Goal: Information Seeking & Learning: Learn about a topic

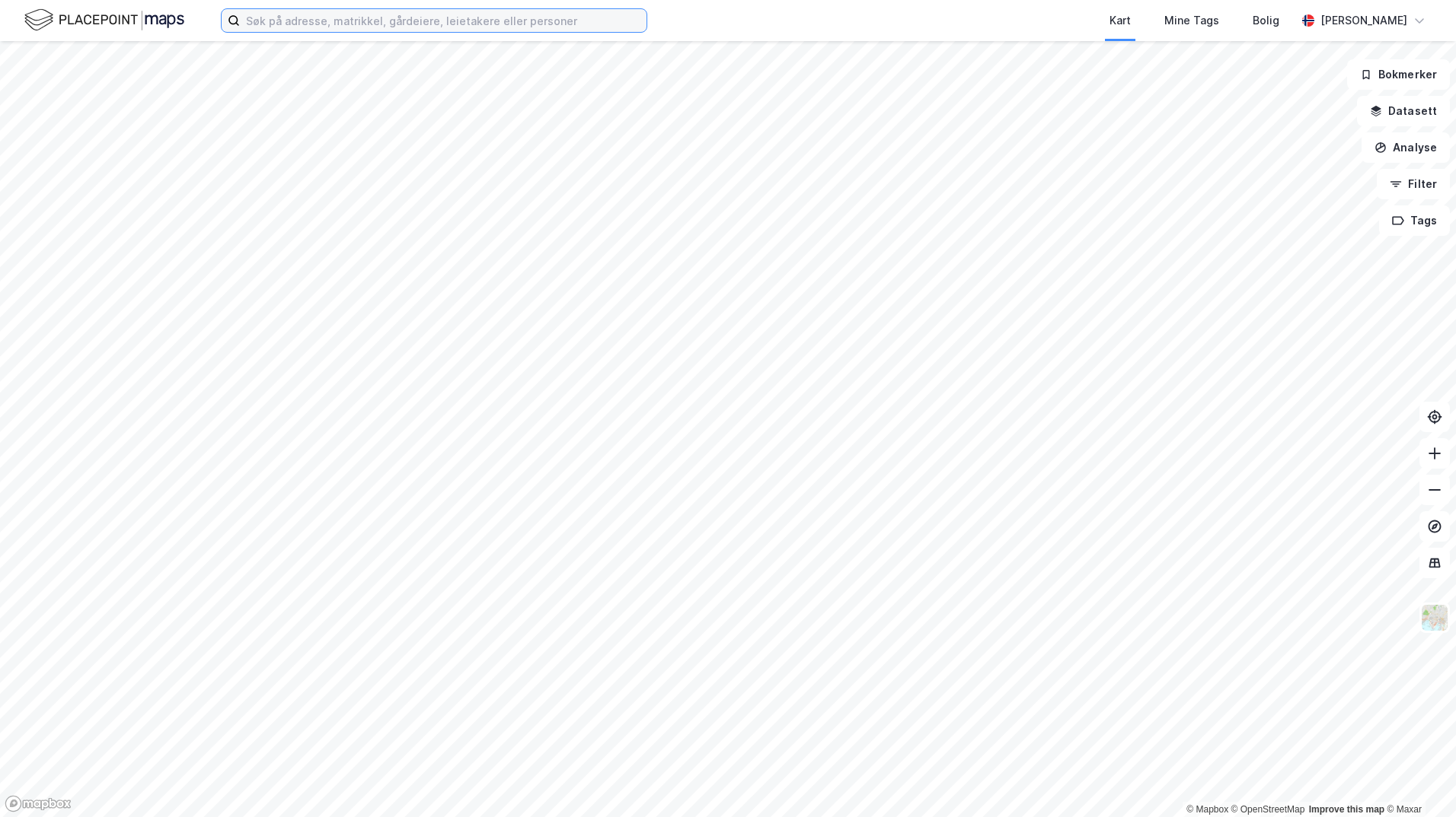
click at [585, 17] on input at bounding box center [443, 20] width 407 height 23
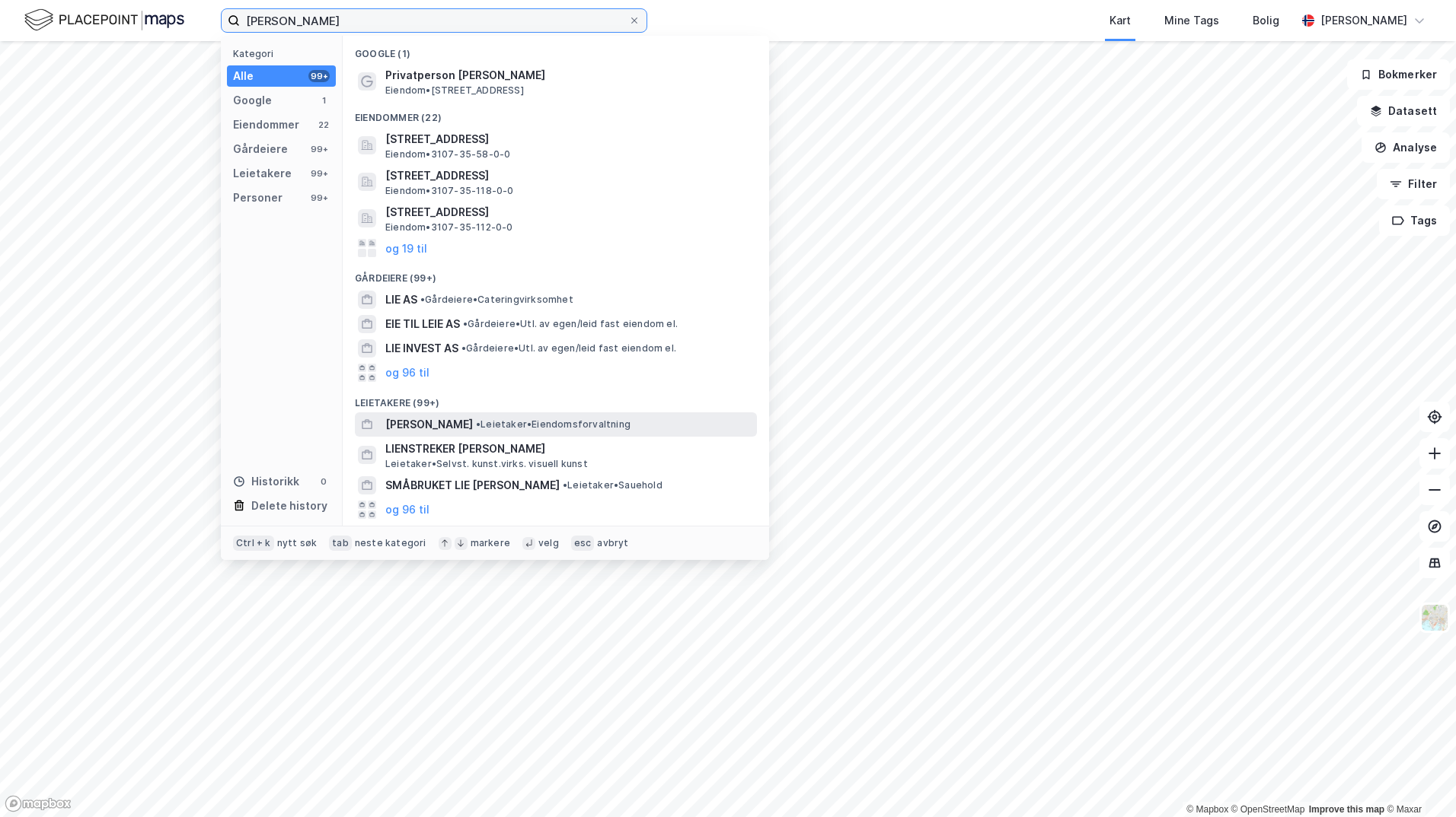
scroll to position [121, 0]
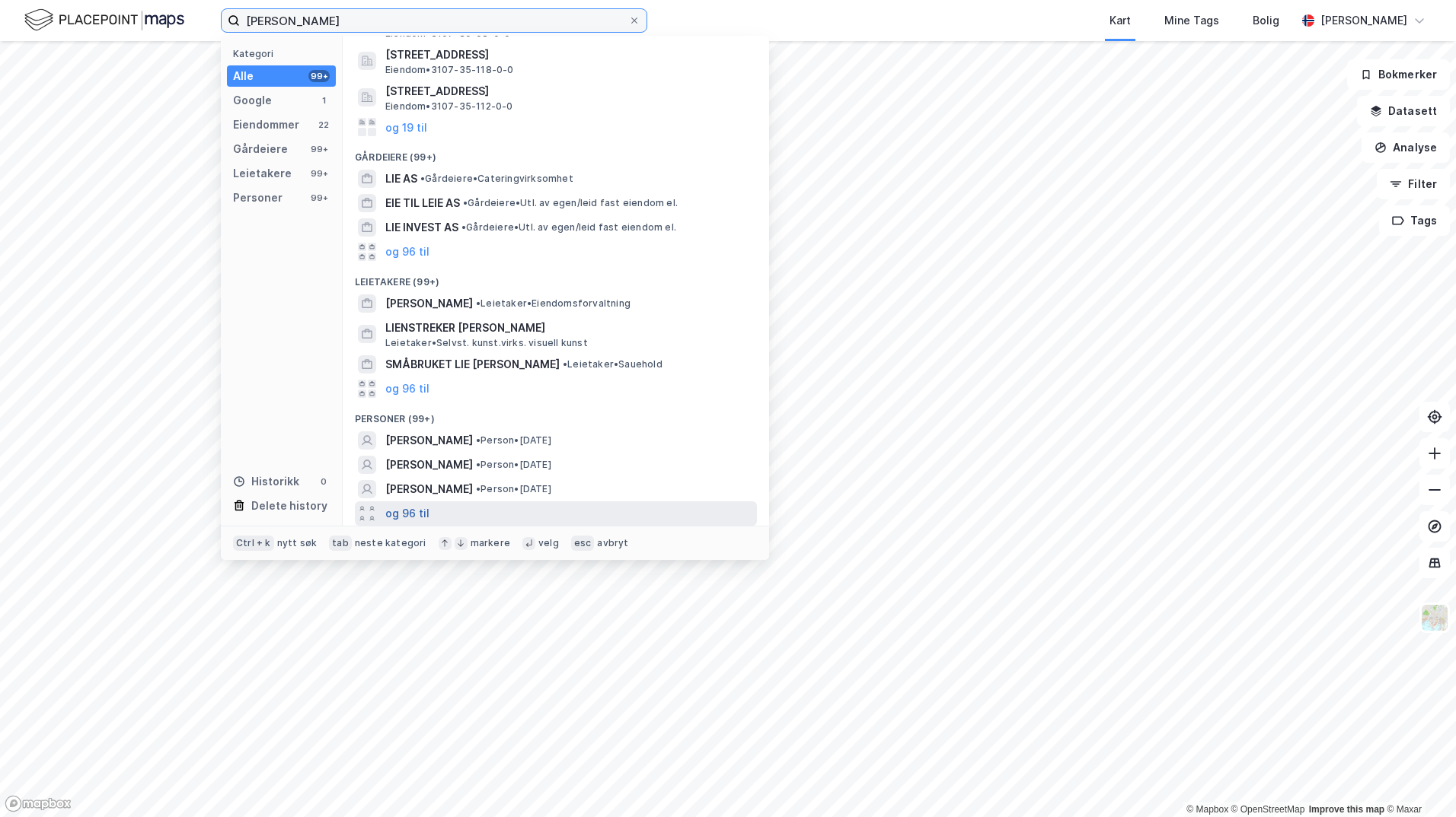
type input "[PERSON_NAME]"
click at [423, 513] on button "og 96 til" at bounding box center [407, 513] width 44 height 18
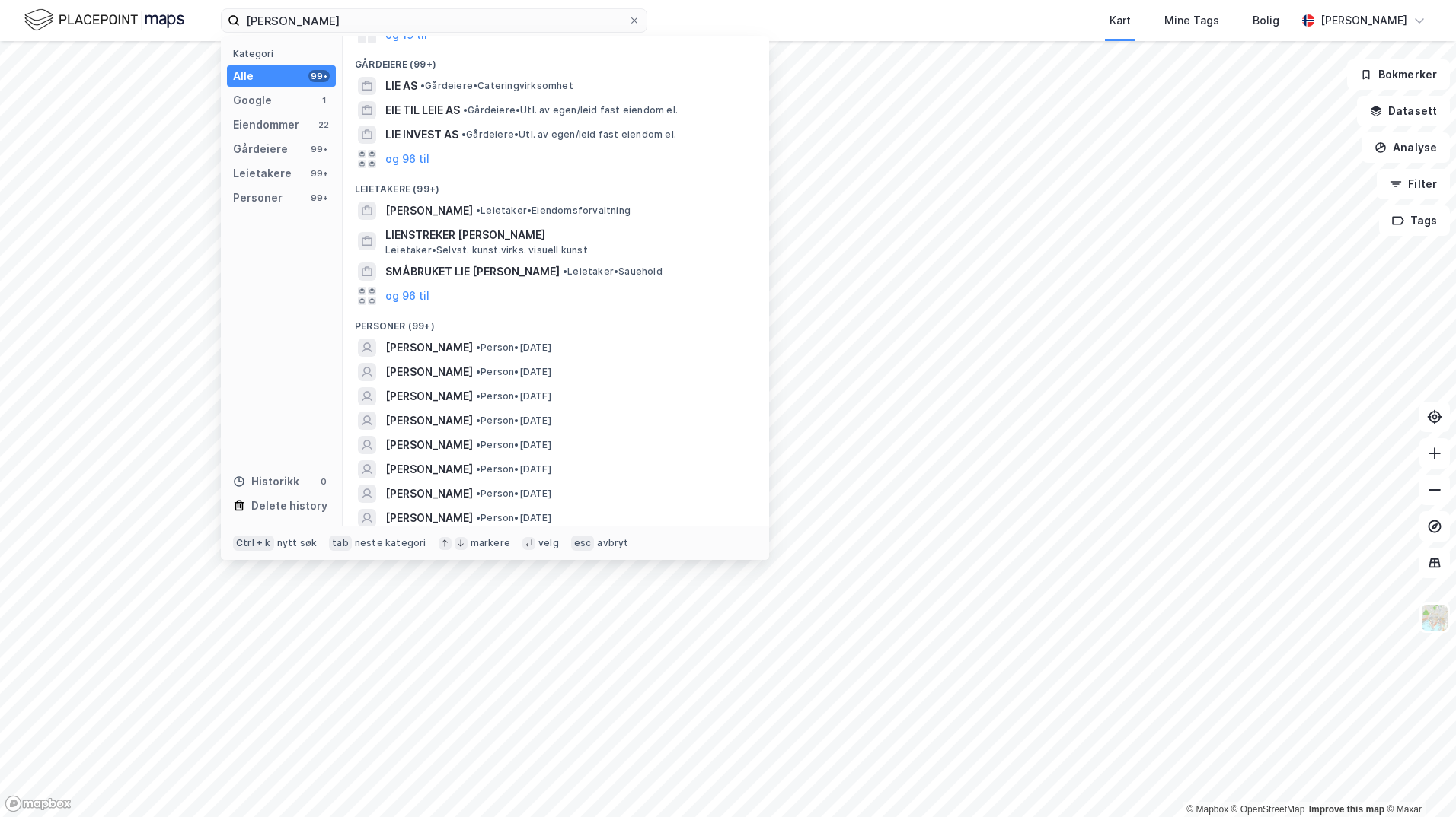
scroll to position [216, 0]
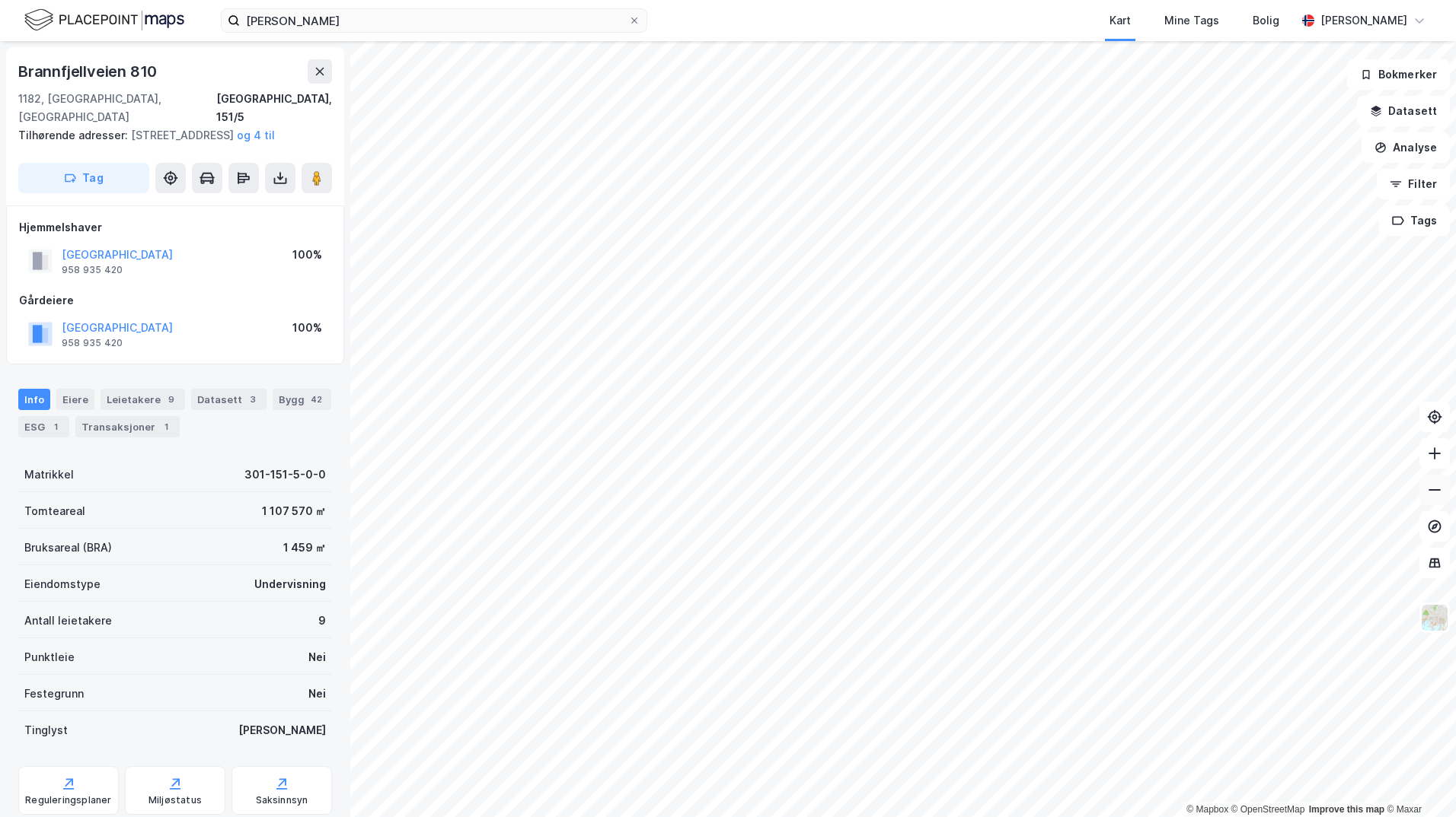
click at [1436, 485] on icon at bounding box center [1435, 491] width 15 height 15
click at [1390, 0] on html "[PERSON_NAME] Mine Tags Bolig [PERSON_NAME] © Mapbox © OpenStreetMap Improve th…" at bounding box center [728, 408] width 1456 height 817
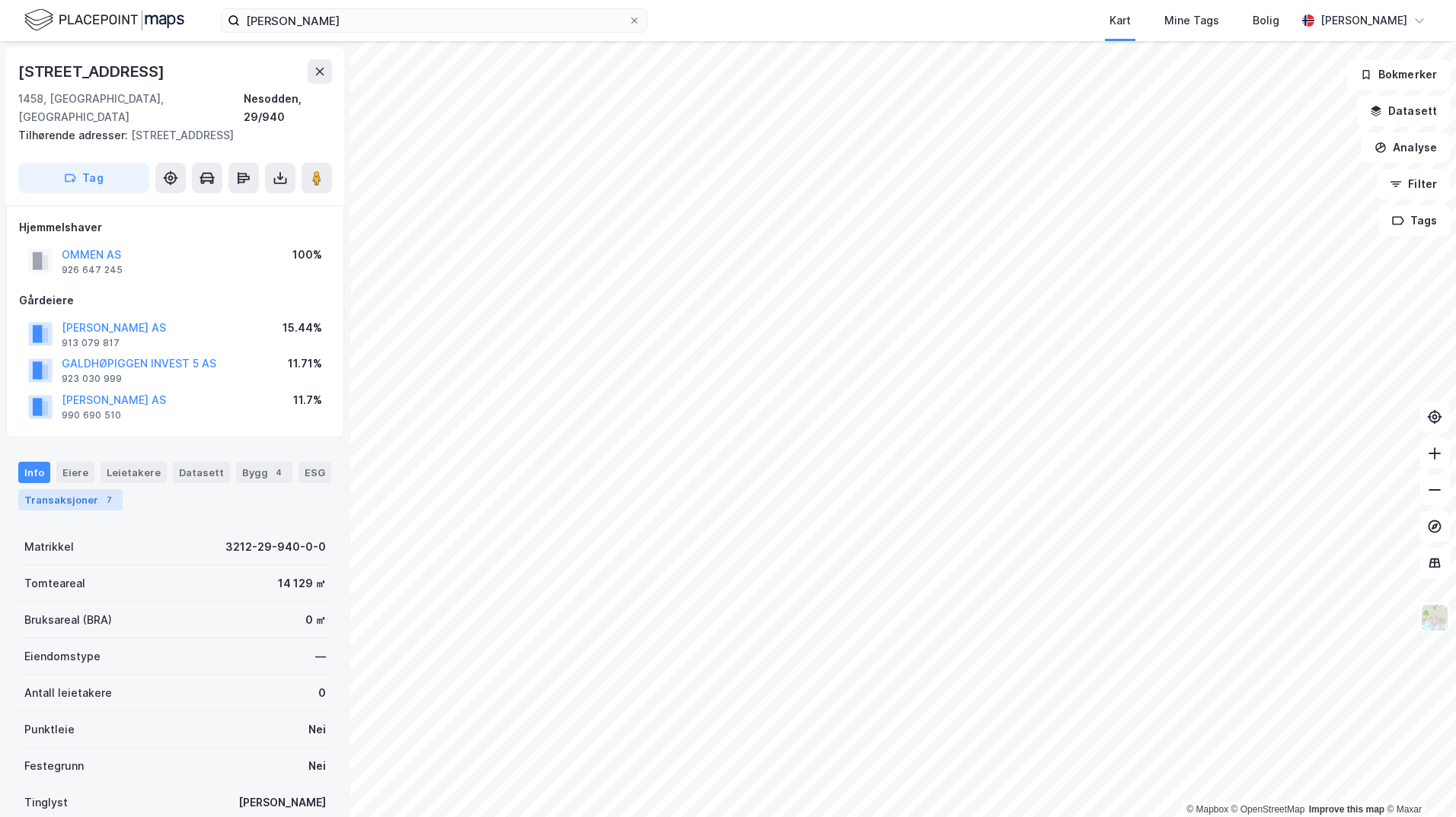
click at [92, 490] on div "Transaksjoner 7" at bounding box center [70, 500] width 105 height 21
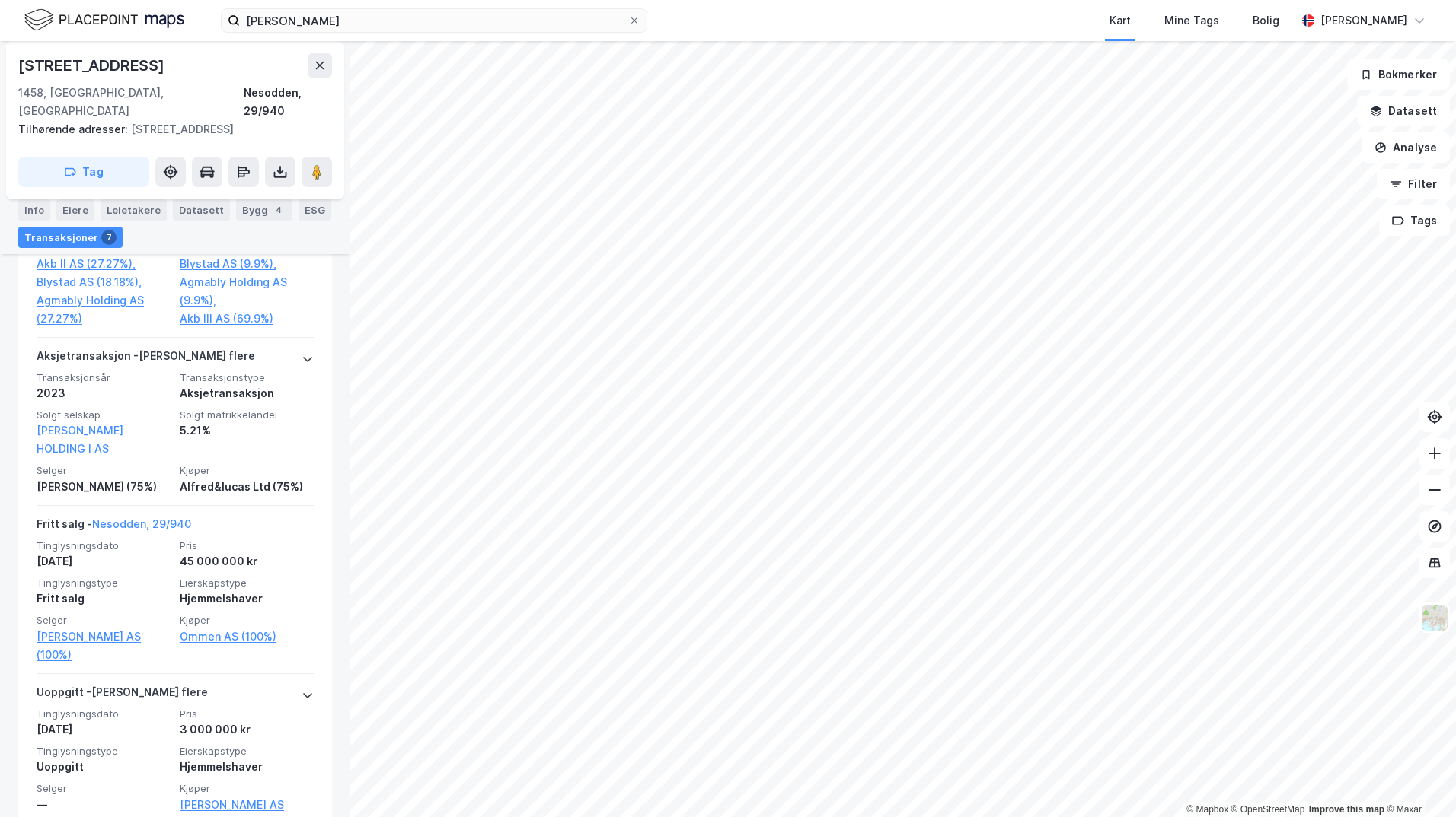
scroll to position [1603, 0]
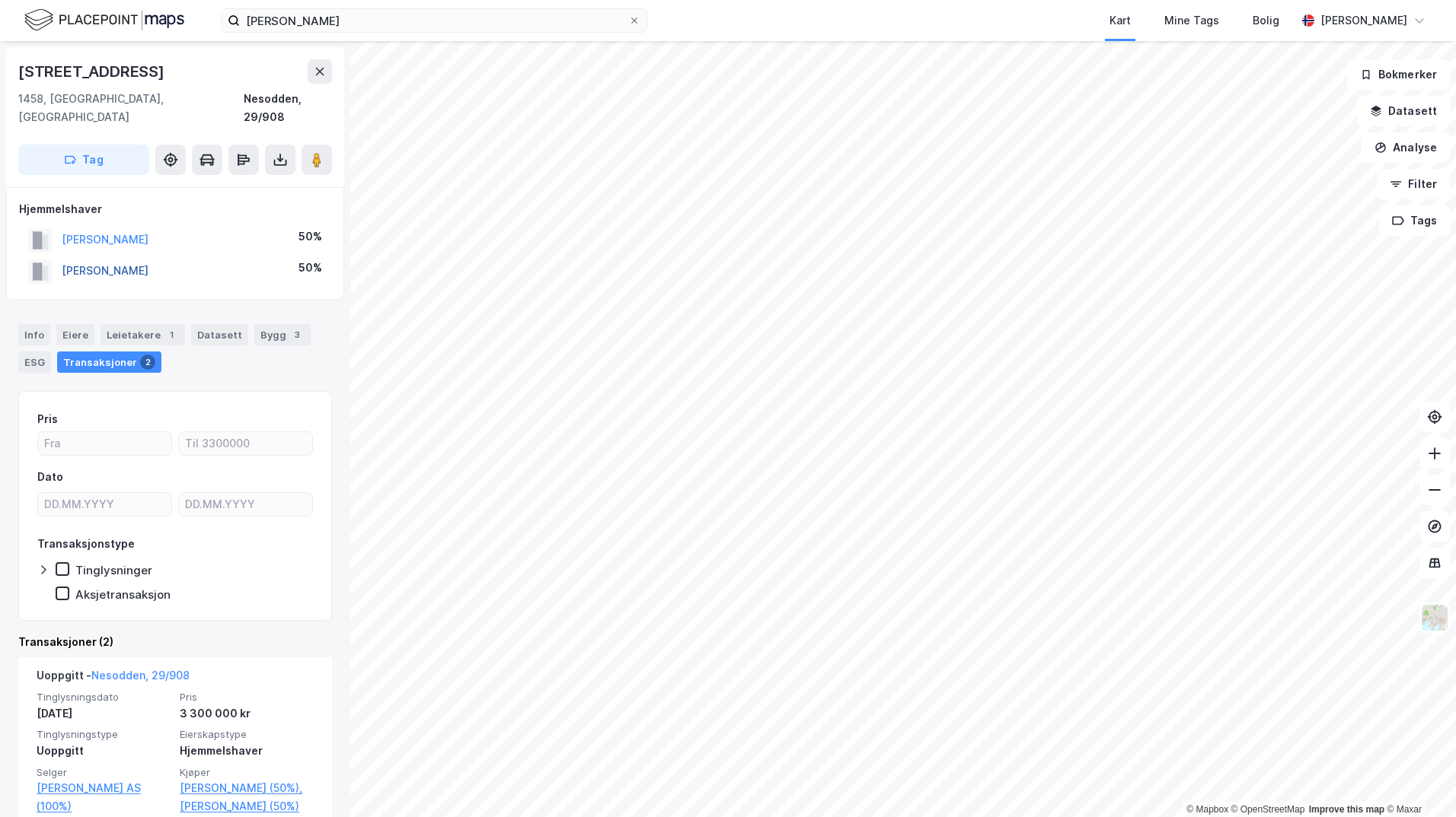
click at [0, 0] on button "[PERSON_NAME]" at bounding box center [0, 0] width 0 height 0
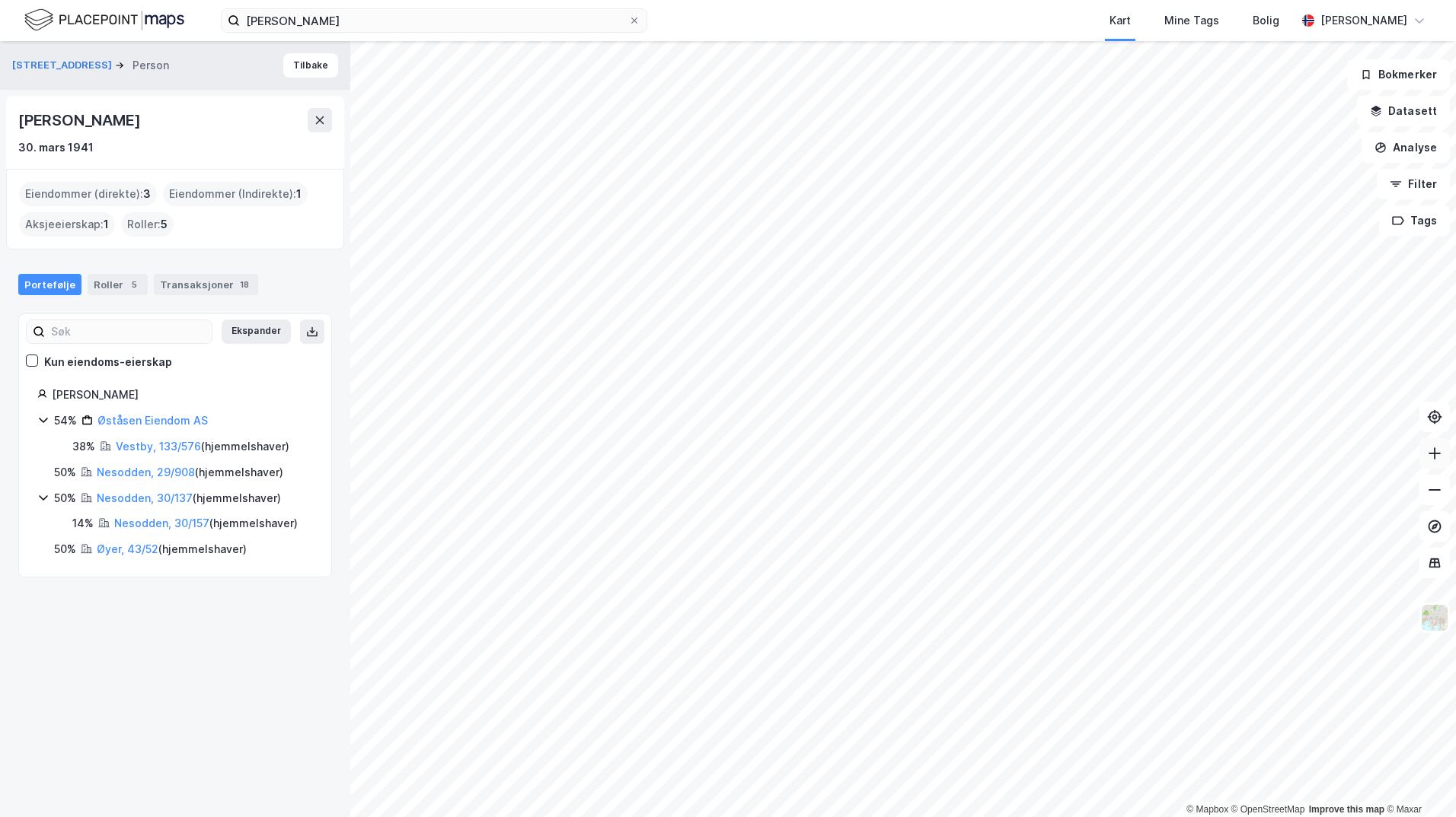
click at [1440, 457] on icon at bounding box center [1435, 454] width 15 height 15
click at [1015, 0] on html "[PERSON_NAME] Mine Tags Bolig [PERSON_NAME] © Mapbox © OpenStreetMap Improve th…" at bounding box center [728, 408] width 1456 height 817
click at [1430, 453] on icon at bounding box center [1435, 454] width 15 height 15
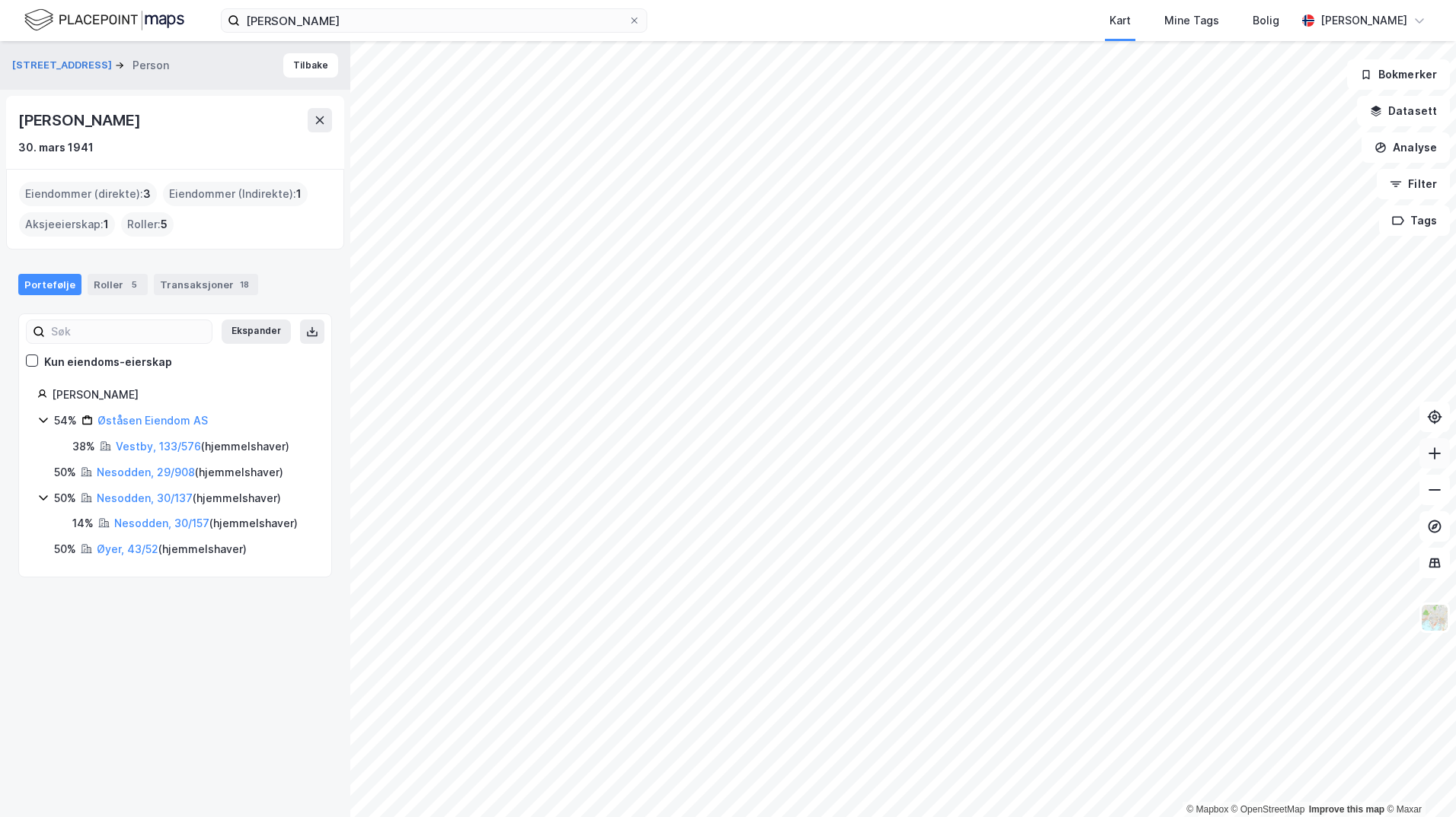
click at [1430, 453] on icon at bounding box center [1435, 454] width 15 height 15
click at [1438, 458] on icon at bounding box center [1435, 454] width 15 height 15
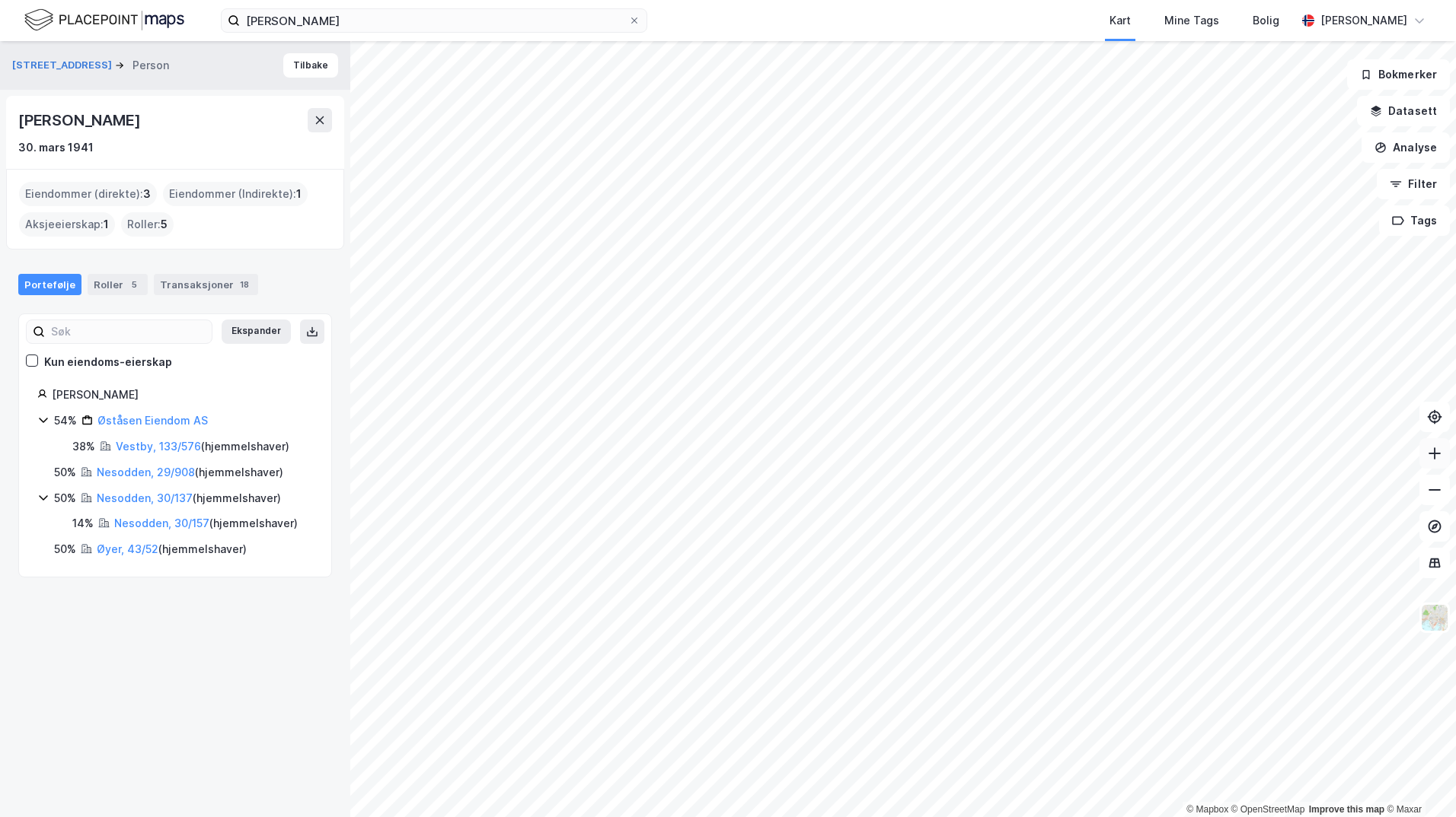
click at [1429, 462] on button at bounding box center [1435, 454] width 31 height 31
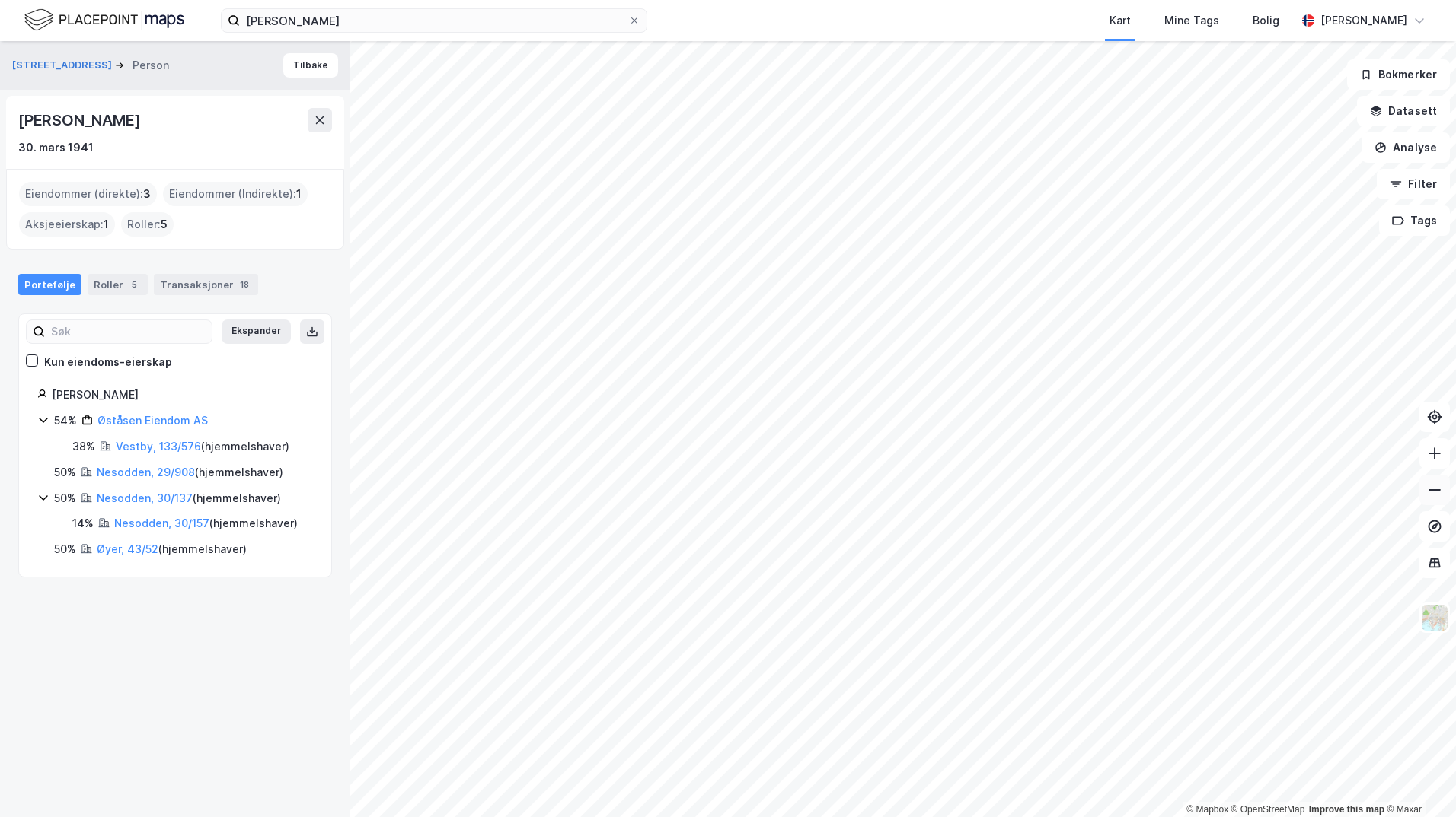
click at [1425, 494] on button at bounding box center [1435, 491] width 31 height 31
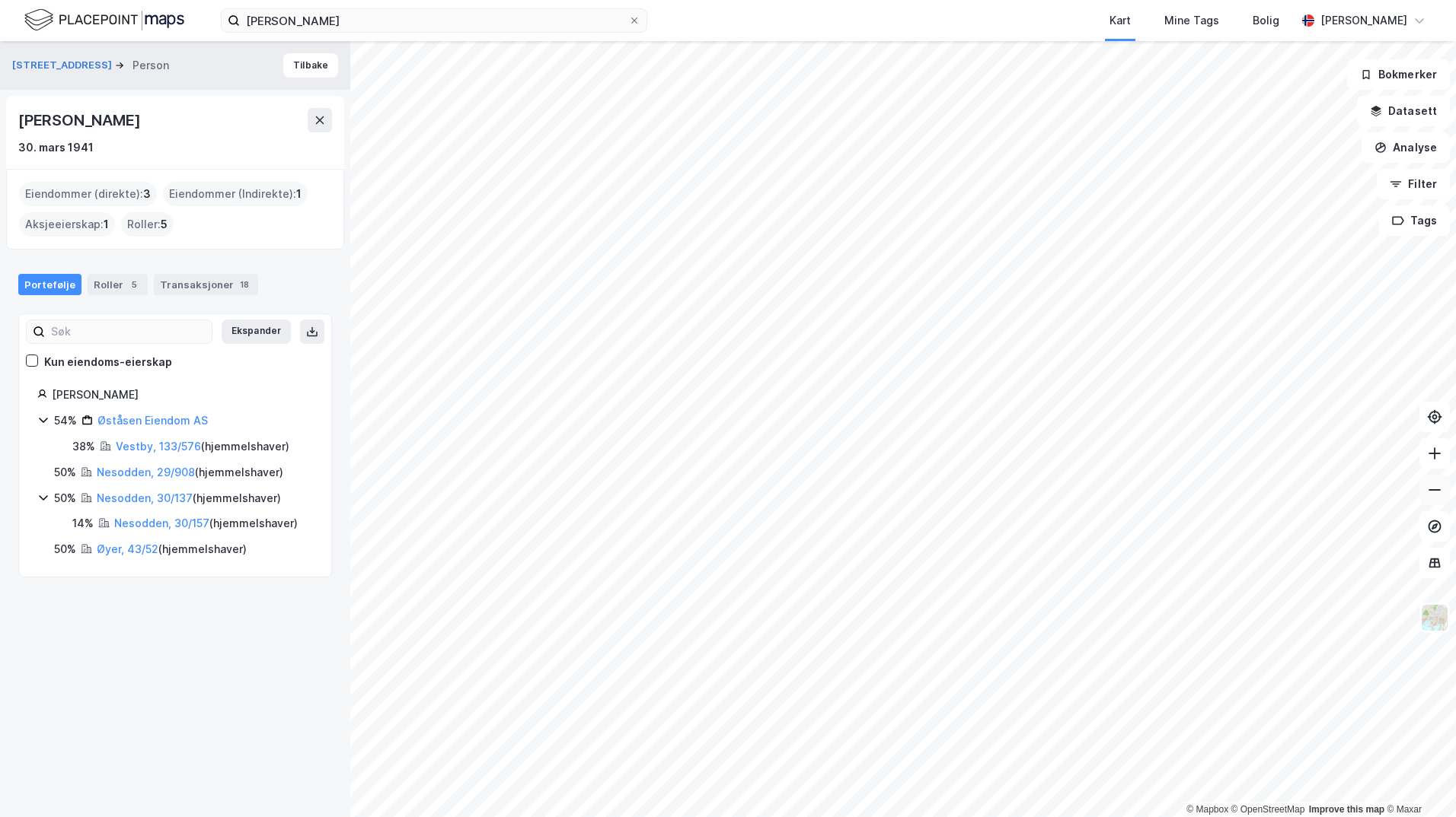
click at [1425, 494] on button at bounding box center [1435, 491] width 31 height 31
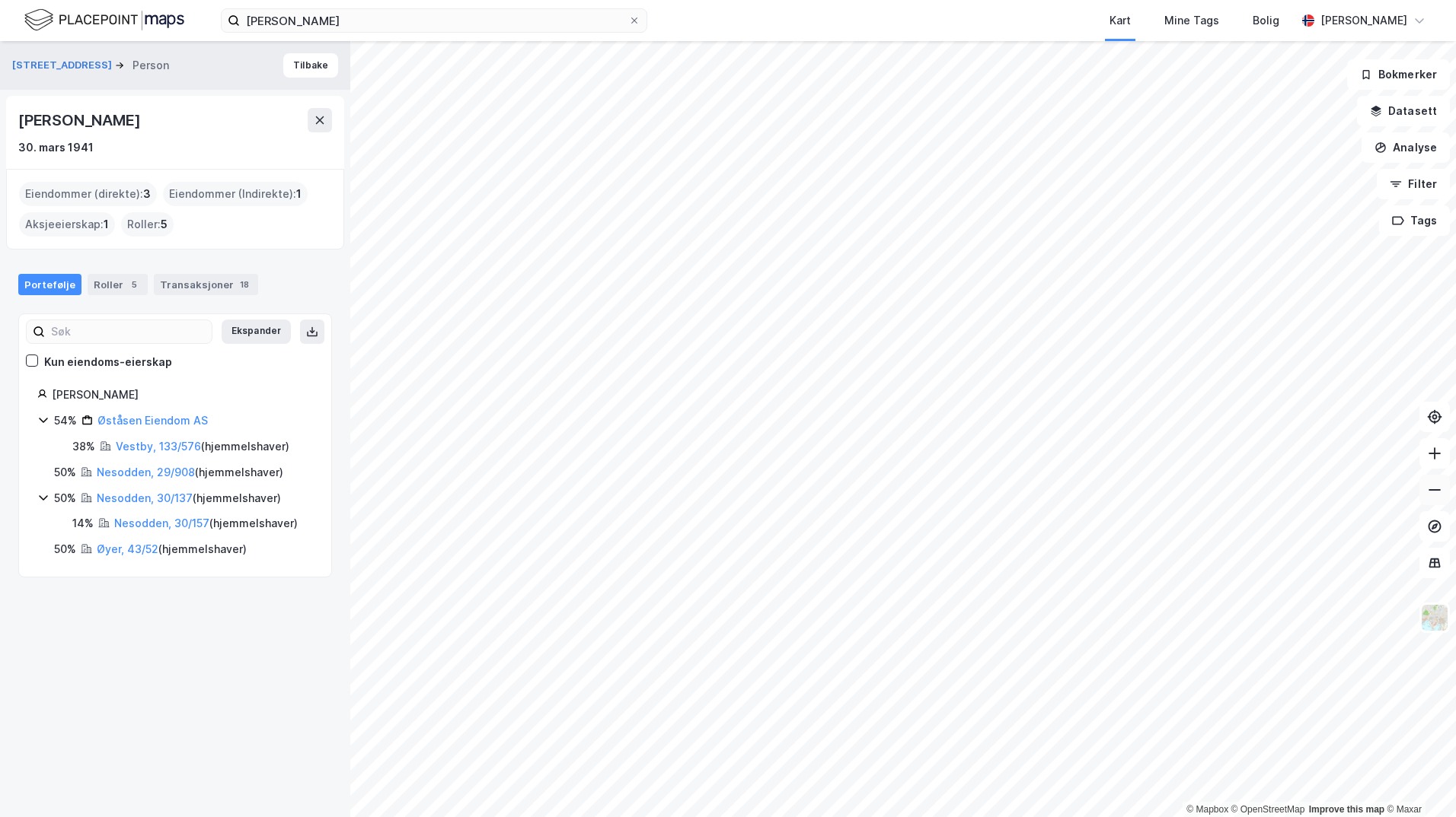
click at [1425, 494] on button at bounding box center [1435, 491] width 31 height 31
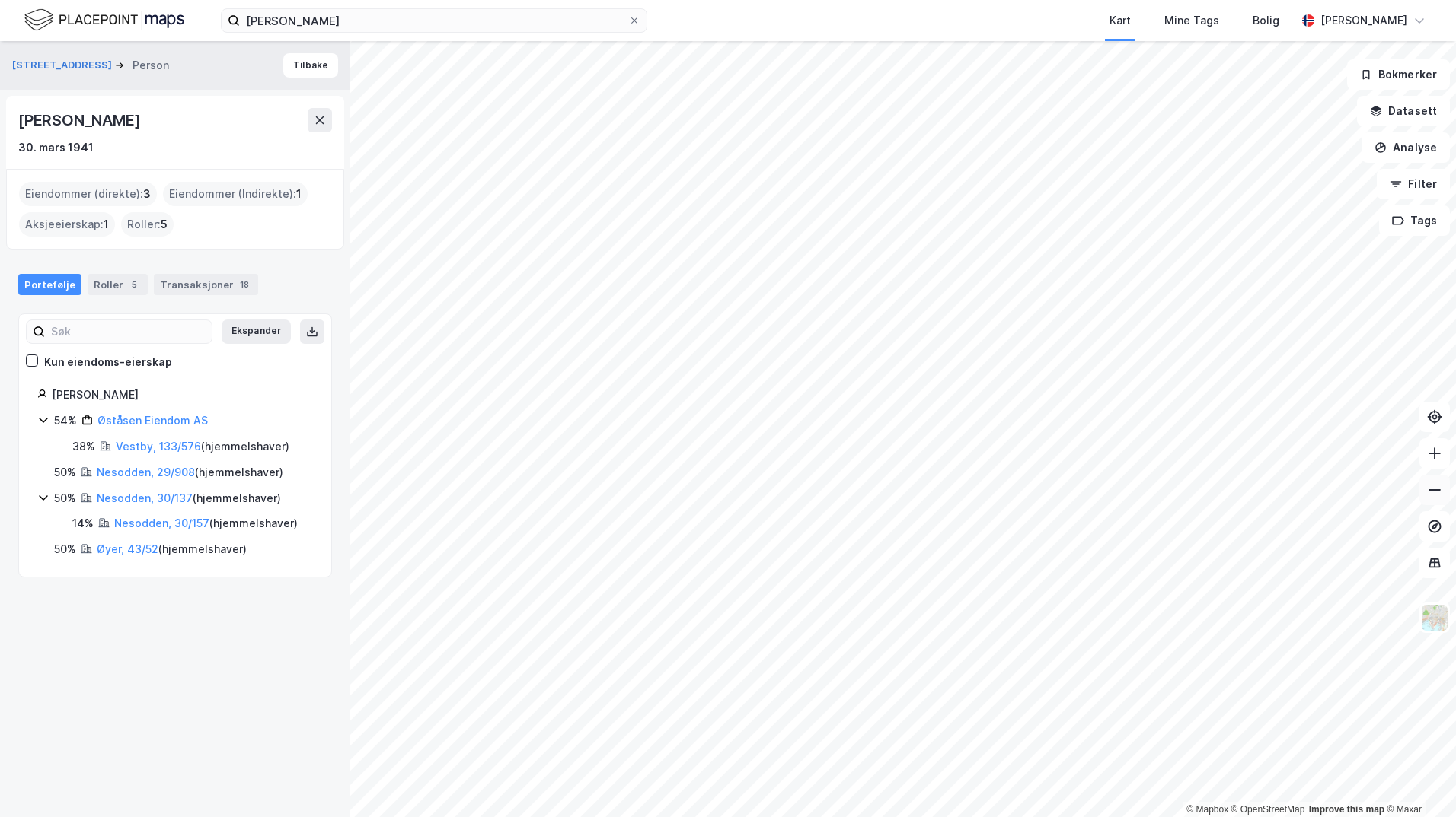
click at [1425, 494] on button at bounding box center [1435, 491] width 31 height 31
click at [1441, 465] on button at bounding box center [1435, 454] width 31 height 31
click at [1120, 2] on div "[PERSON_NAME] Mine Tags Bolig [PERSON_NAME] © Mapbox © OpenStreetMap Improve th…" at bounding box center [728, 408] width 1456 height 817
click at [1430, 453] on icon at bounding box center [1435, 454] width 15 height 15
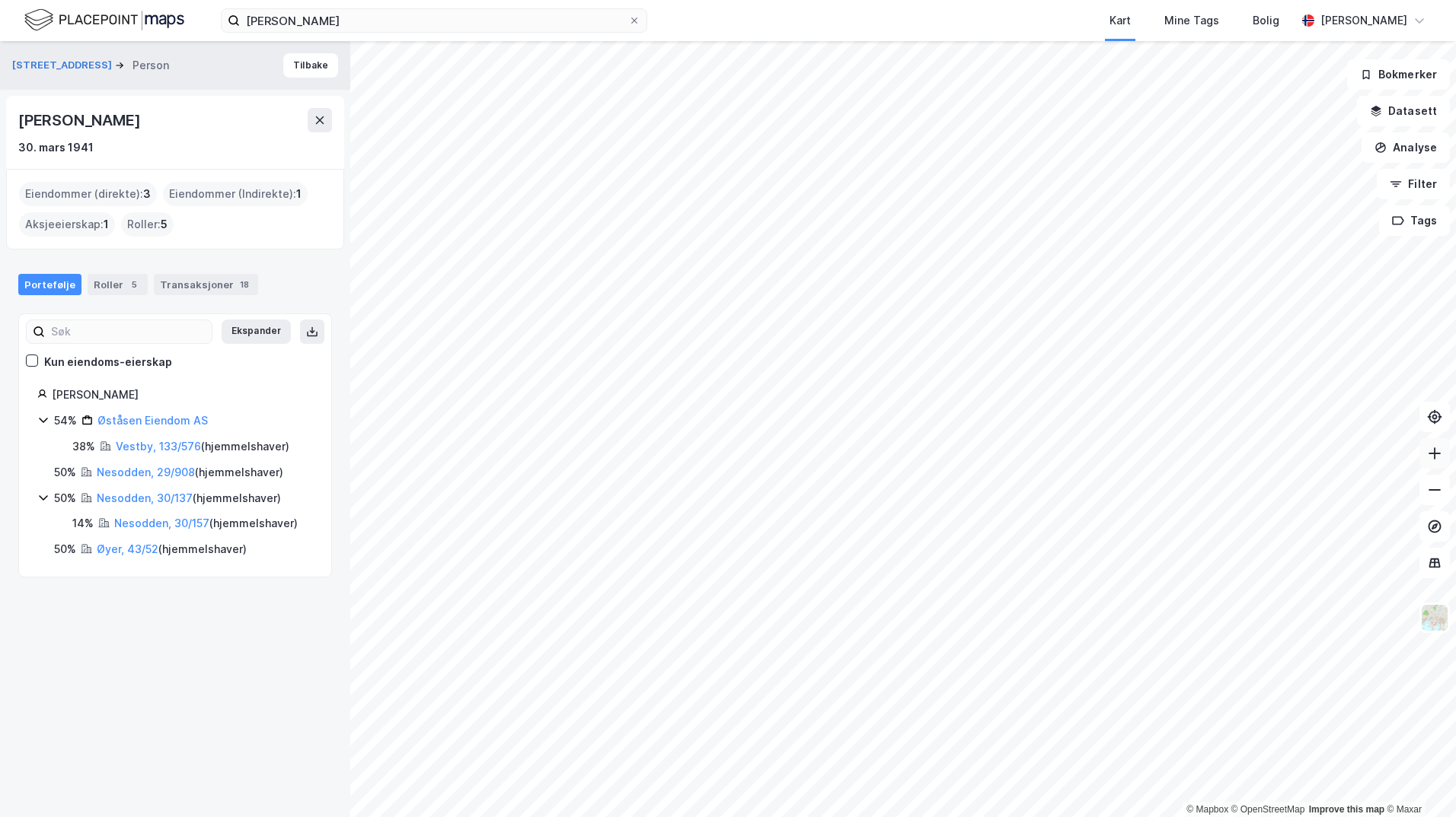
click at [1430, 453] on icon at bounding box center [1435, 454] width 15 height 15
click at [1429, 463] on button at bounding box center [1435, 454] width 31 height 31
click at [897, 817] on html "[PERSON_NAME] Mine Tags Bolig [PERSON_NAME] © Mapbox © OpenStreetMap Improve th…" at bounding box center [728, 408] width 1456 height 817
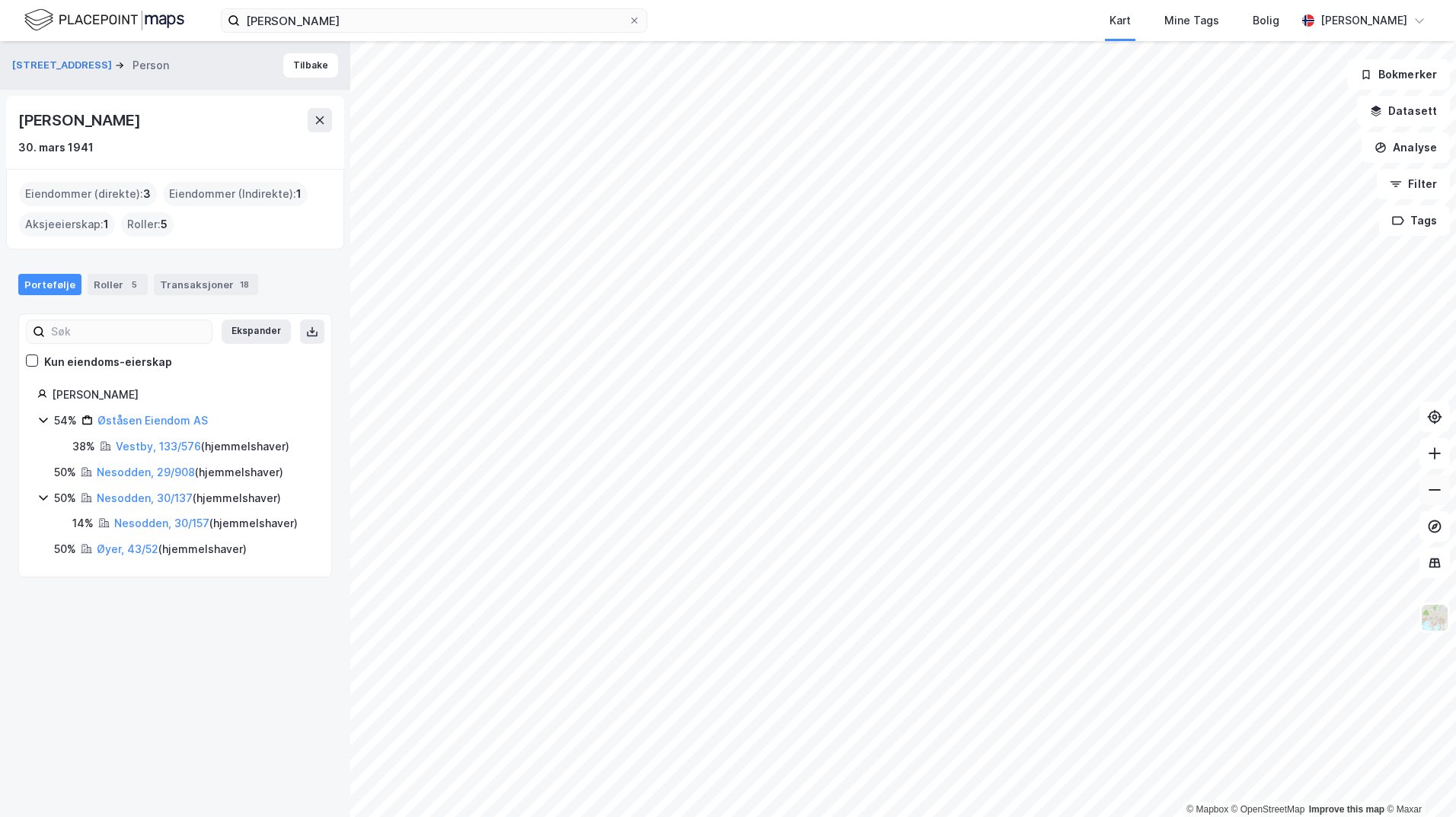
click at [1421, 489] on button at bounding box center [1435, 491] width 31 height 31
click at [1429, 451] on icon at bounding box center [1435, 454] width 15 height 15
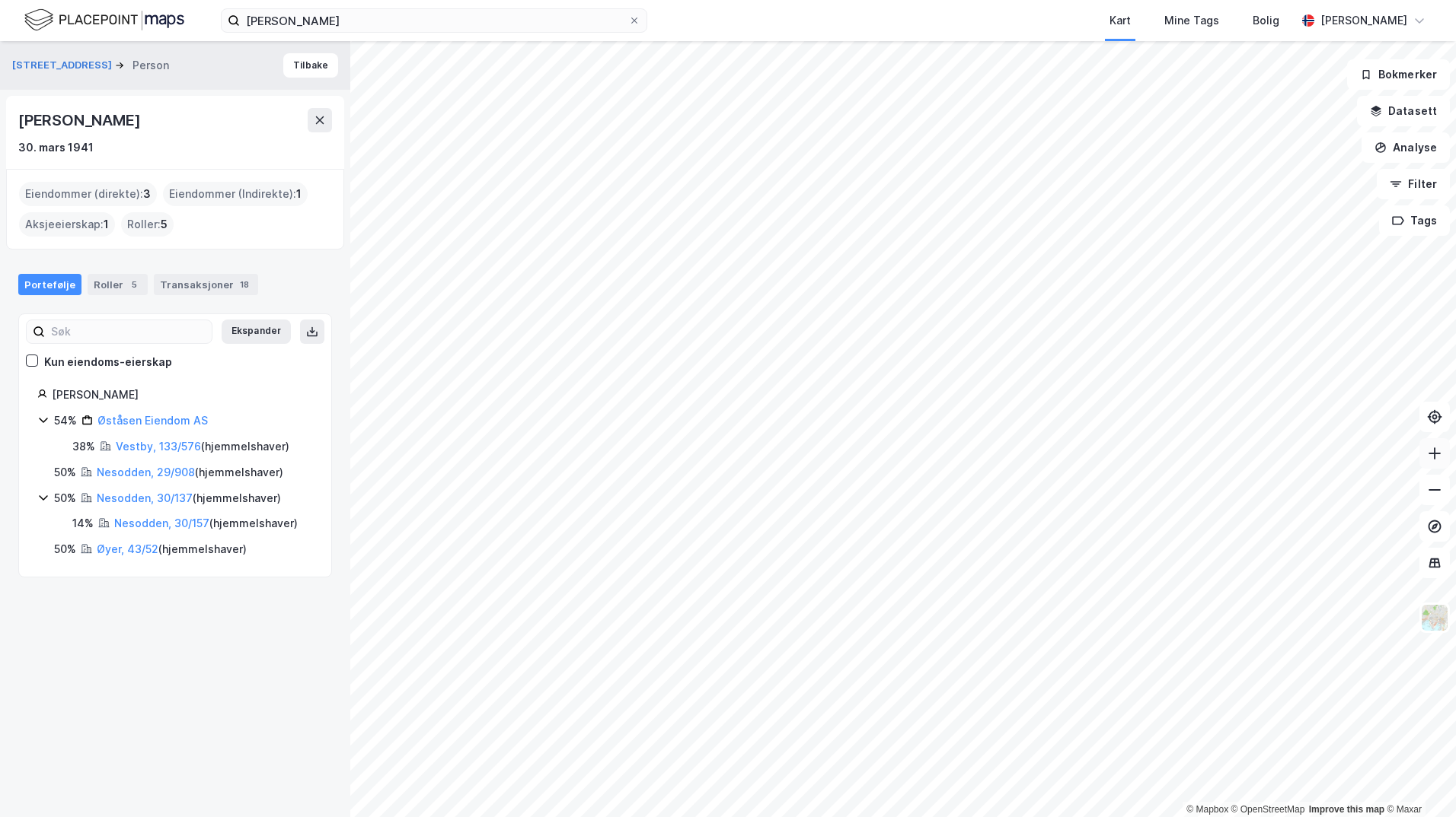
click at [1436, 450] on icon at bounding box center [1435, 454] width 15 height 15
click at [1441, 452] on icon at bounding box center [1435, 454] width 15 height 15
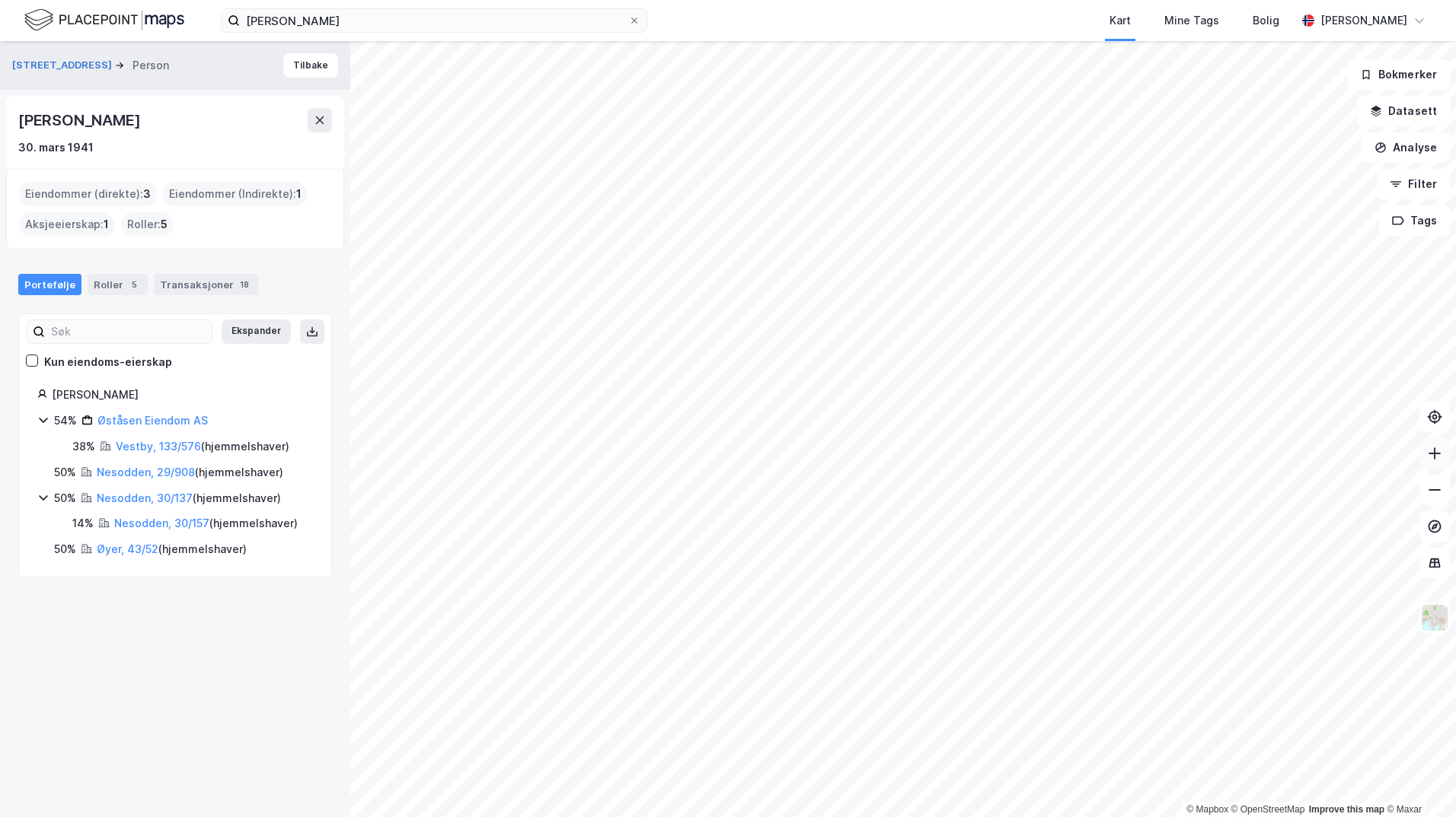
click at [1435, 456] on icon at bounding box center [1435, 454] width 15 height 15
click at [1434, 458] on icon at bounding box center [1435, 454] width 15 height 15
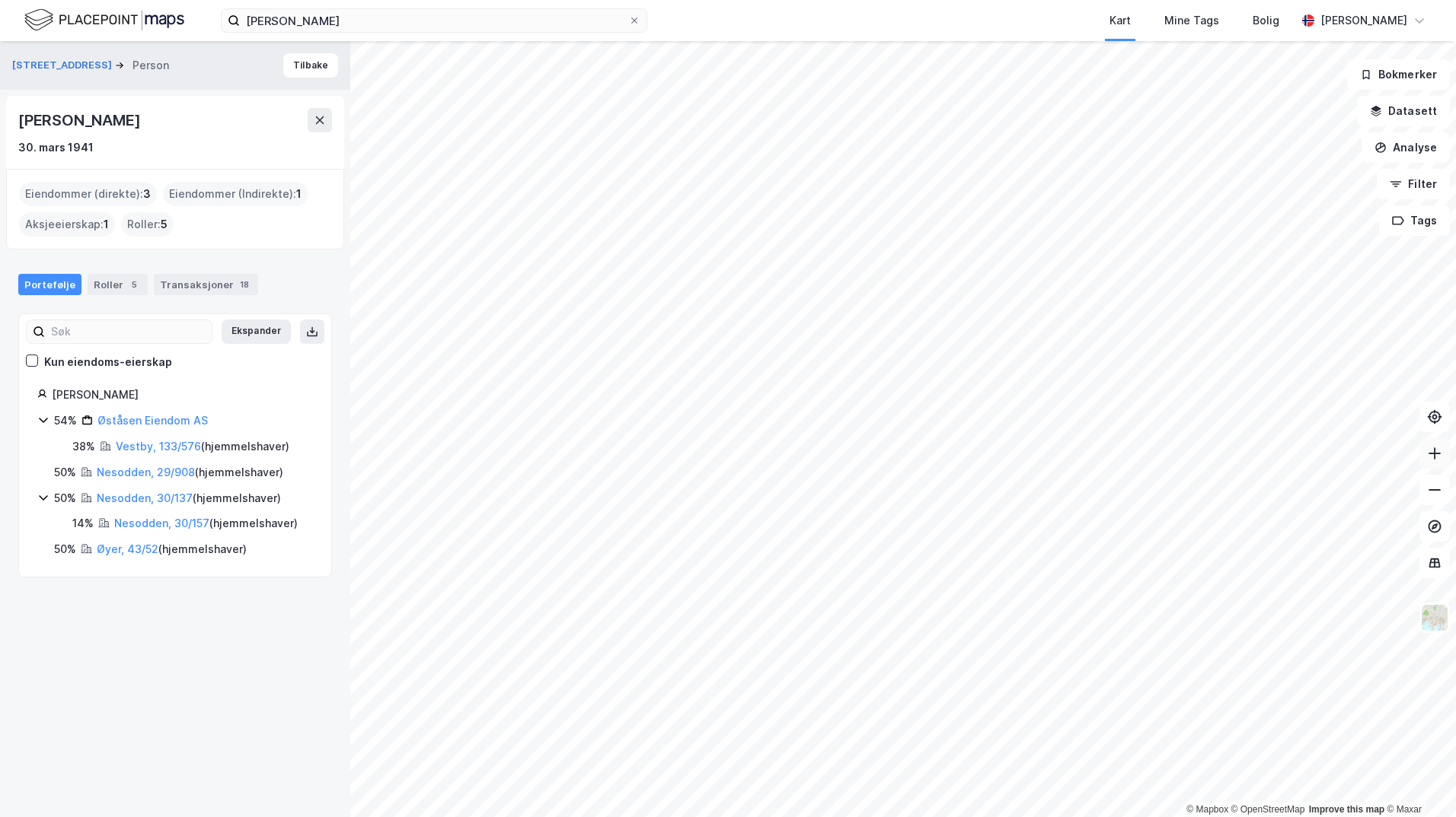
click at [1434, 458] on icon at bounding box center [1435, 454] width 15 height 15
click at [1427, 464] on button at bounding box center [1435, 454] width 31 height 31
click at [1430, 451] on icon at bounding box center [1435, 454] width 15 height 15
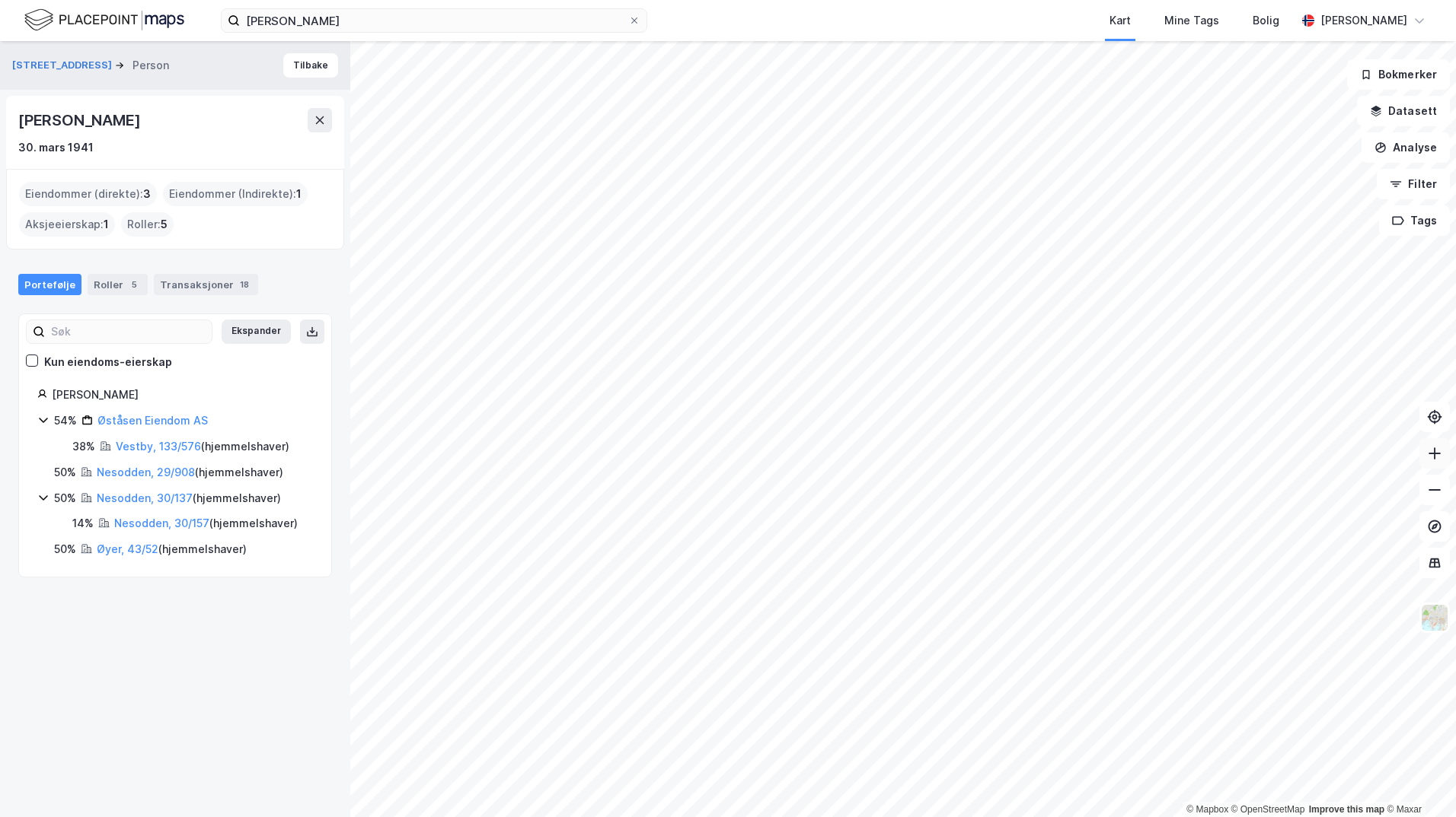
click at [1430, 451] on icon at bounding box center [1435, 454] width 15 height 15
click at [43, 497] on icon at bounding box center [43, 497] width 12 height 12
click at [140, 521] on link "Nesodden, 30/157" at bounding box center [162, 523] width 95 height 13
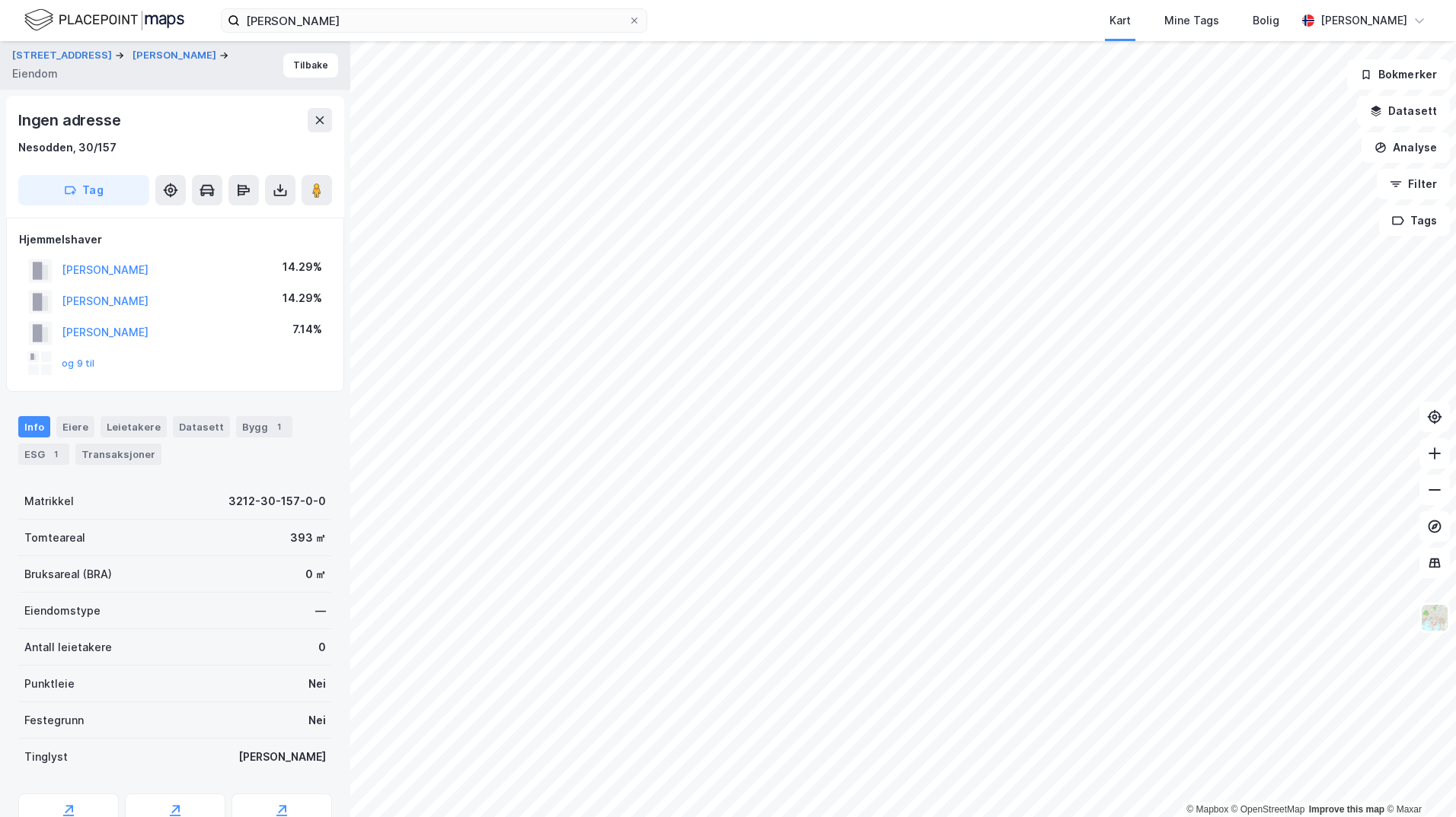
scroll to position [136, 0]
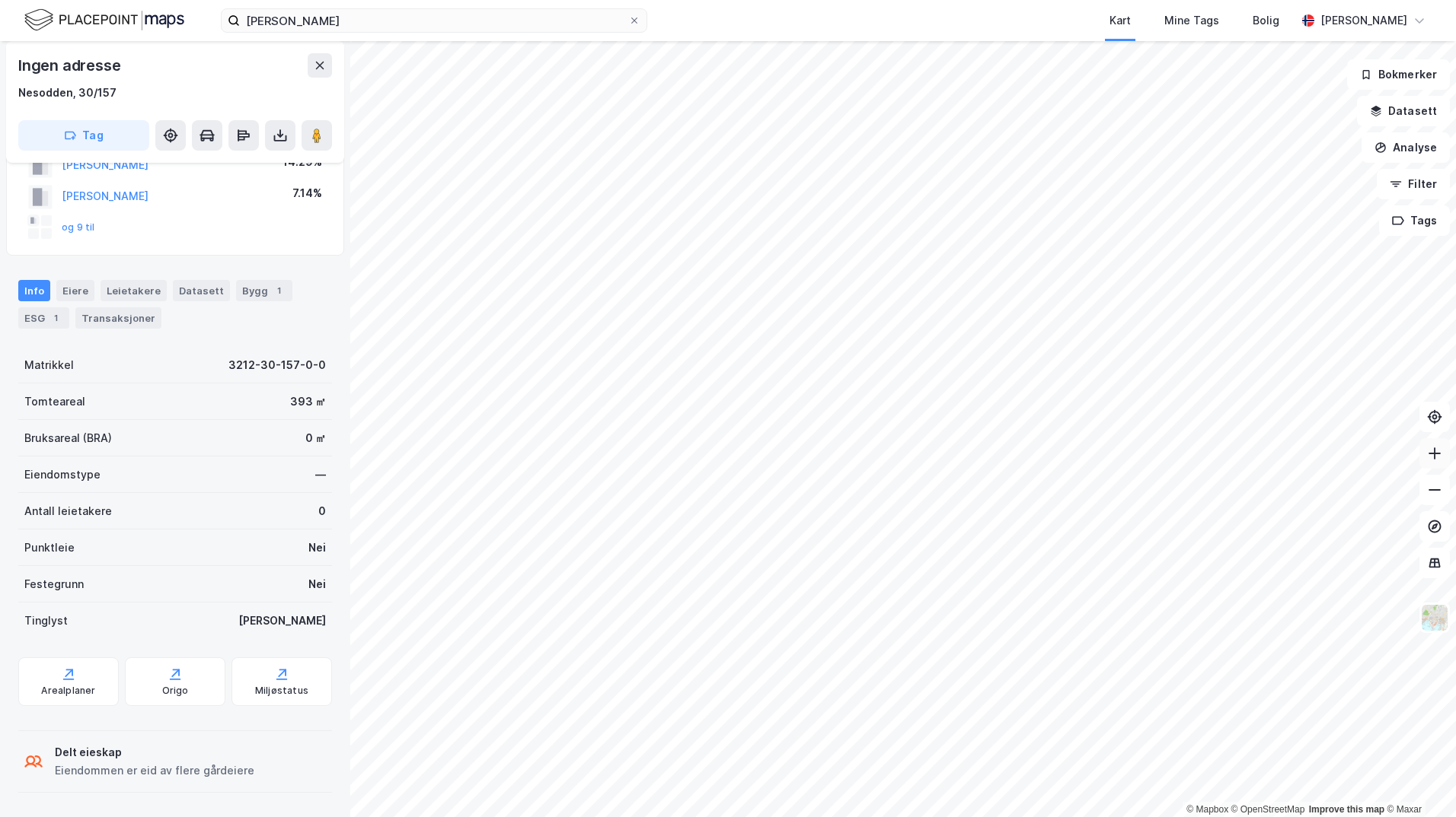
click at [1428, 454] on icon at bounding box center [1435, 454] width 15 height 15
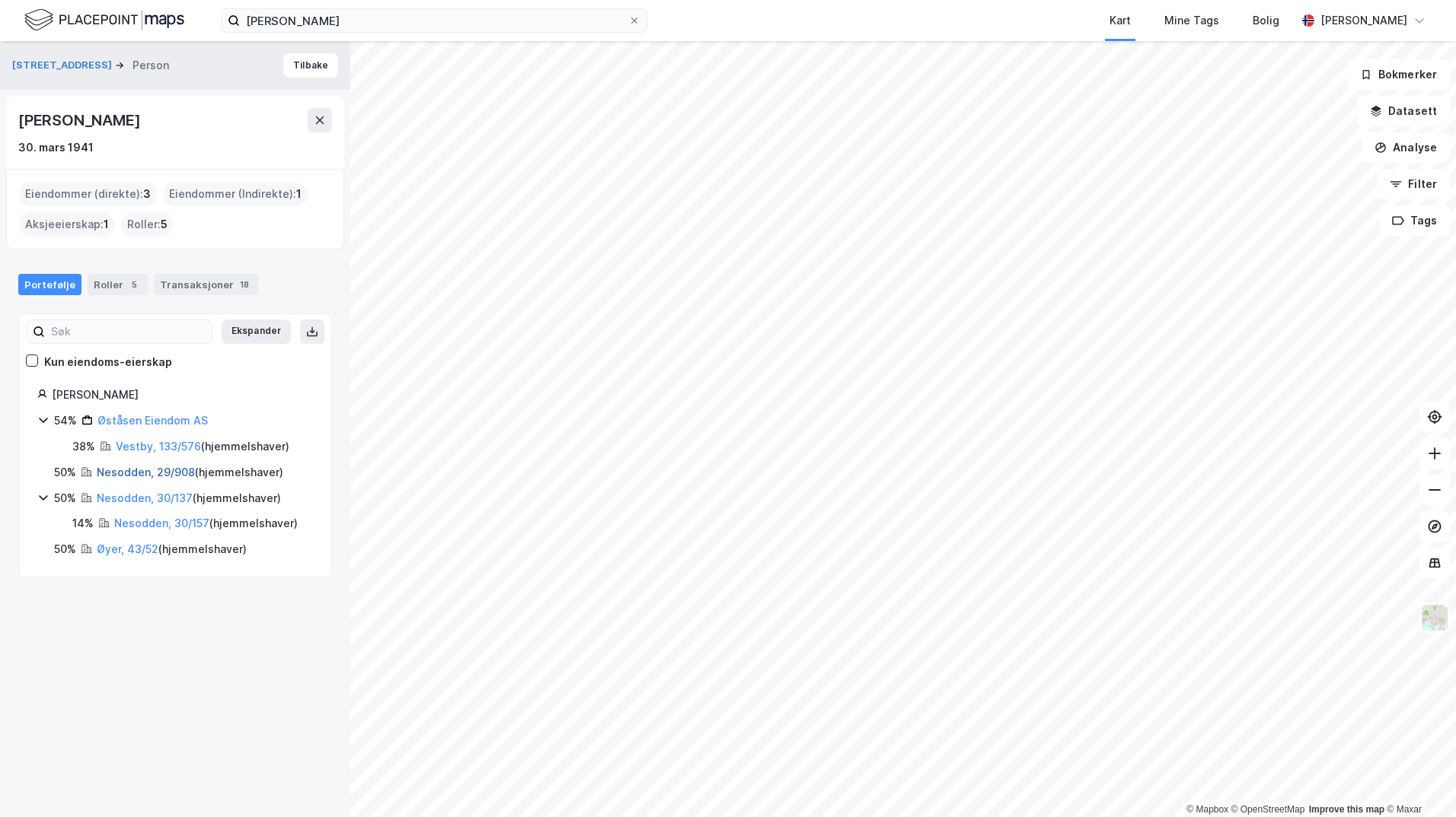
click at [120, 474] on link "Nesodden, 29/908" at bounding box center [145, 472] width 98 height 13
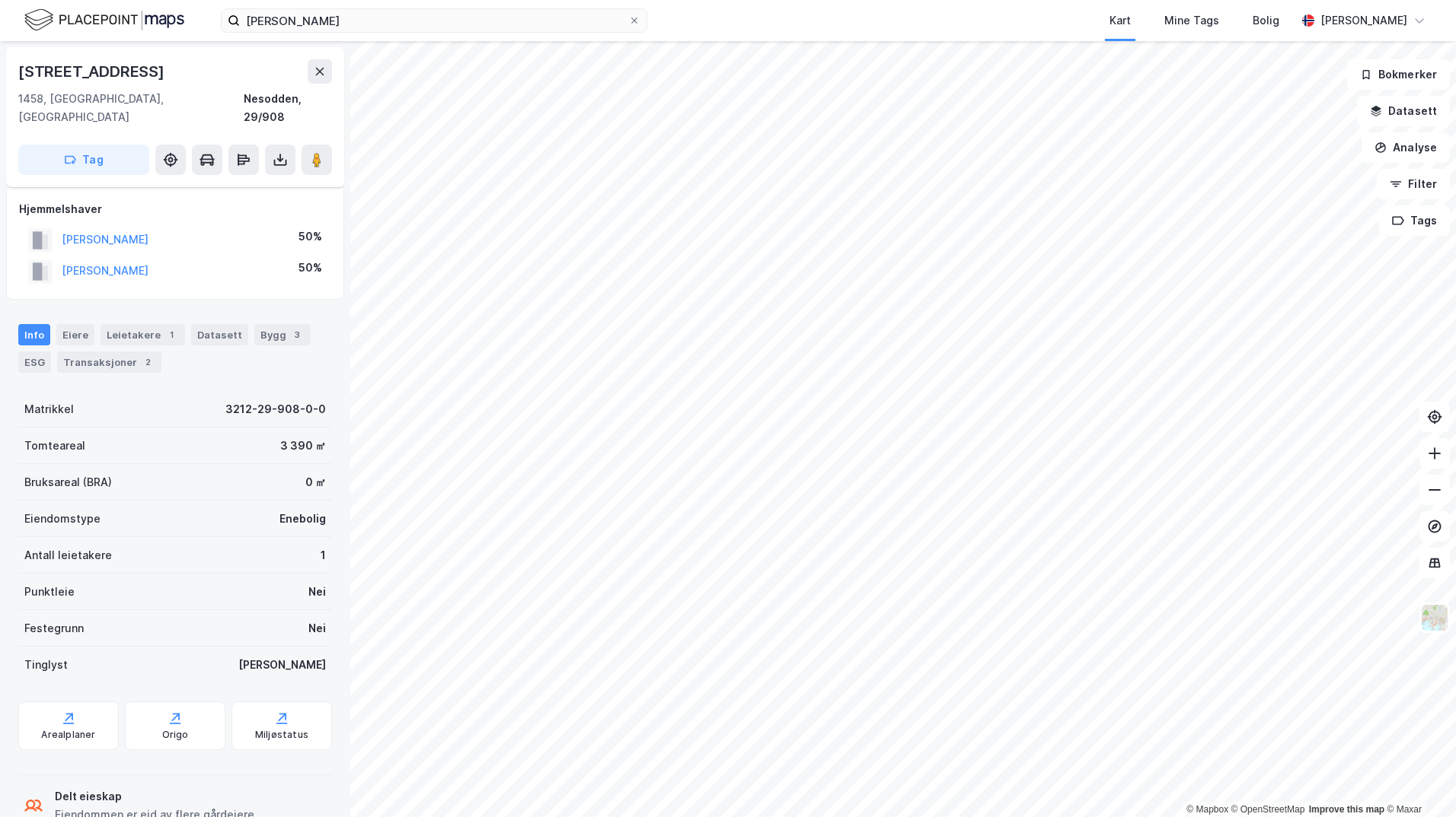
scroll to position [26, 0]
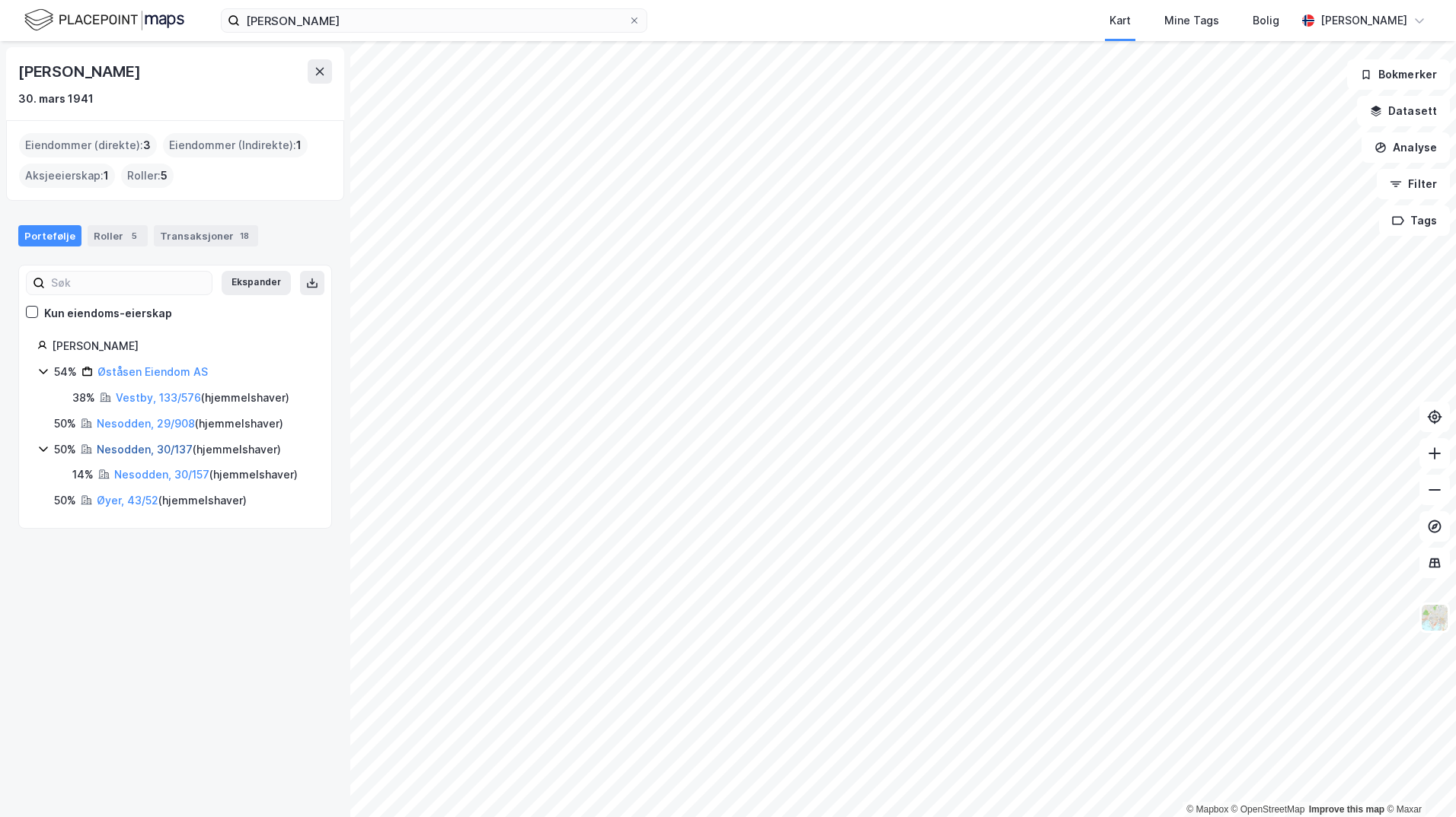
click at [122, 451] on link "Nesodden, 30/137" at bounding box center [145, 449] width 96 height 13
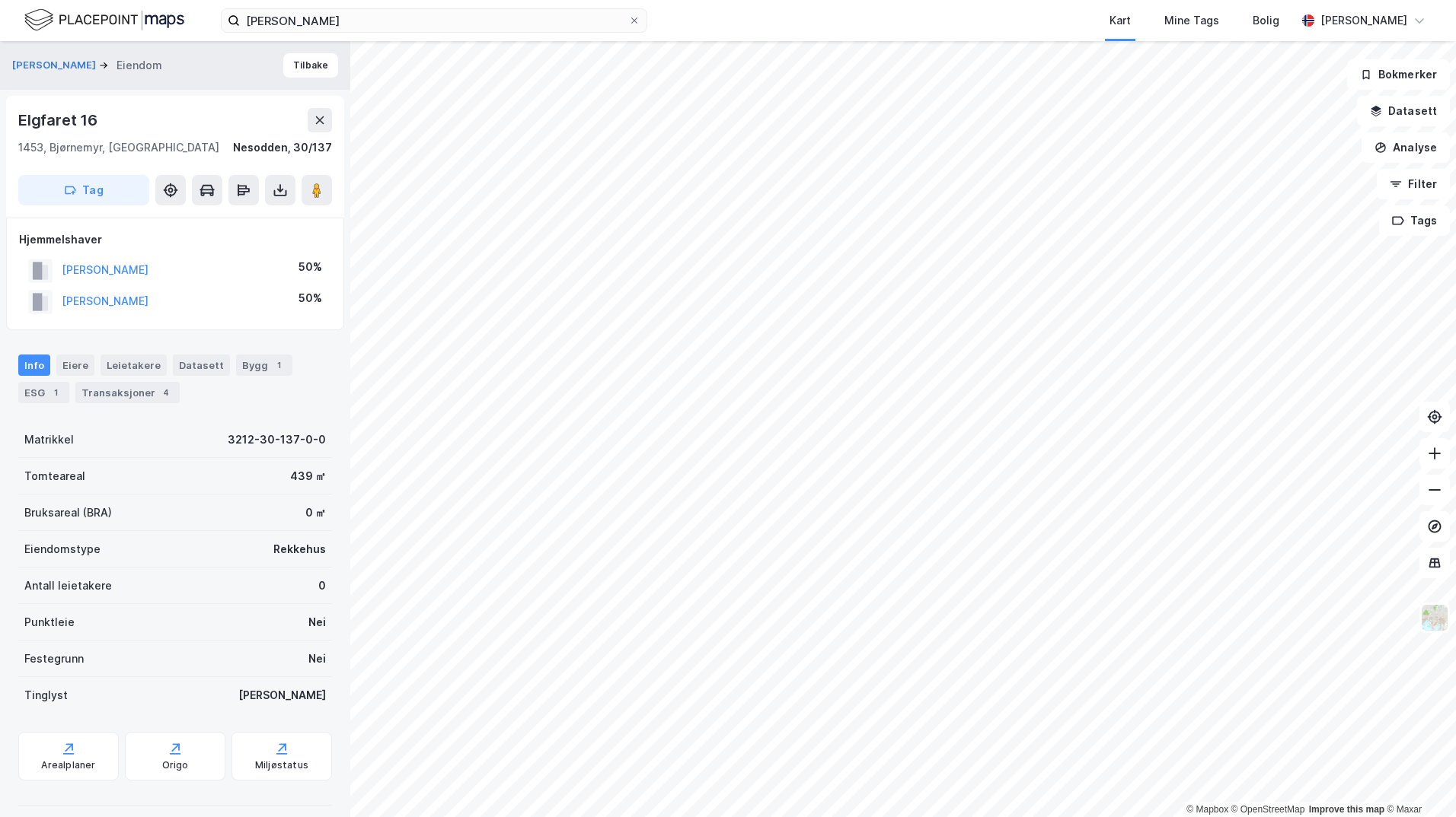
scroll to position [26, 0]
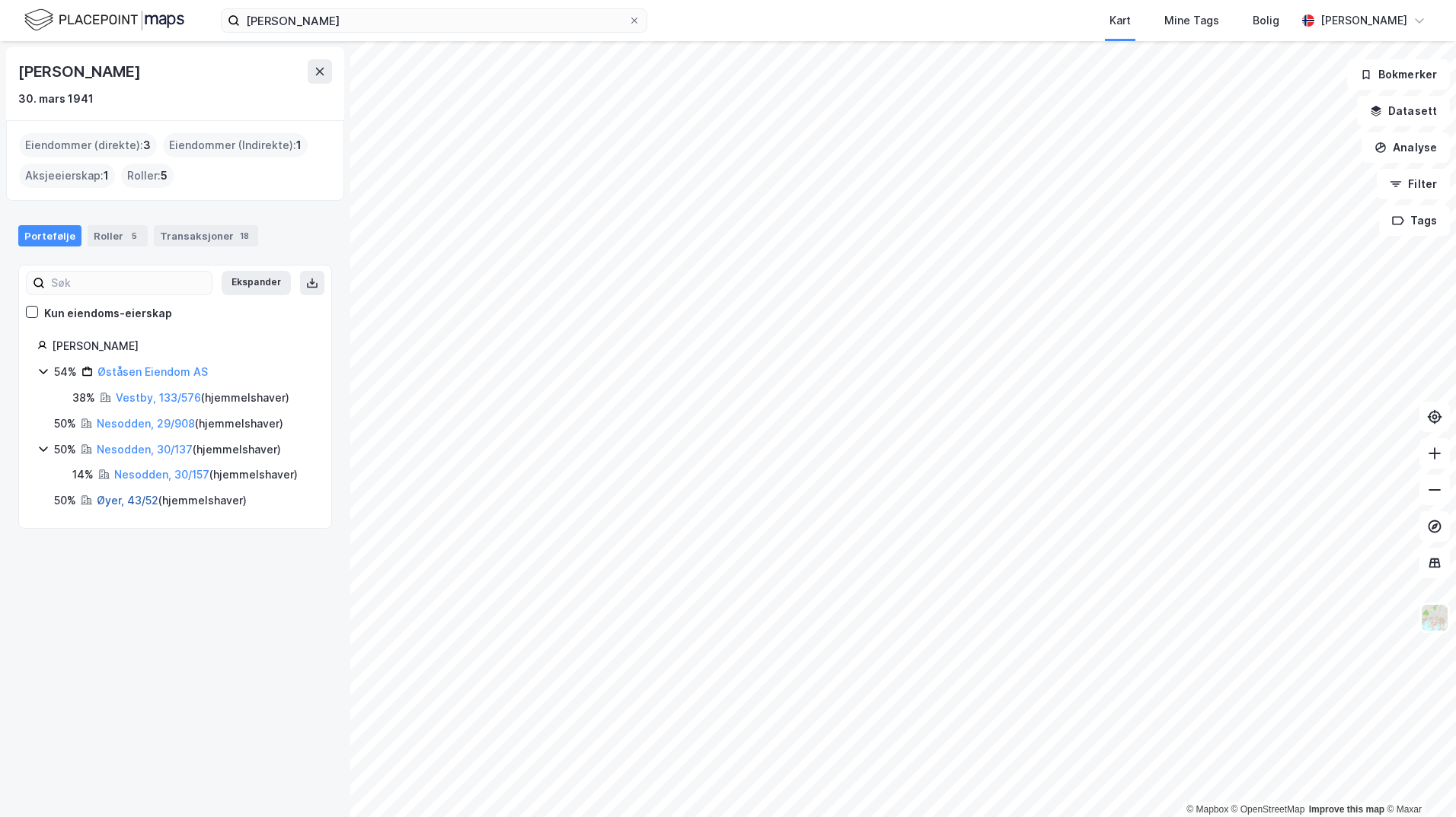
click at [134, 499] on link "Øyer, 43/52" at bounding box center [128, 500] width 62 height 13
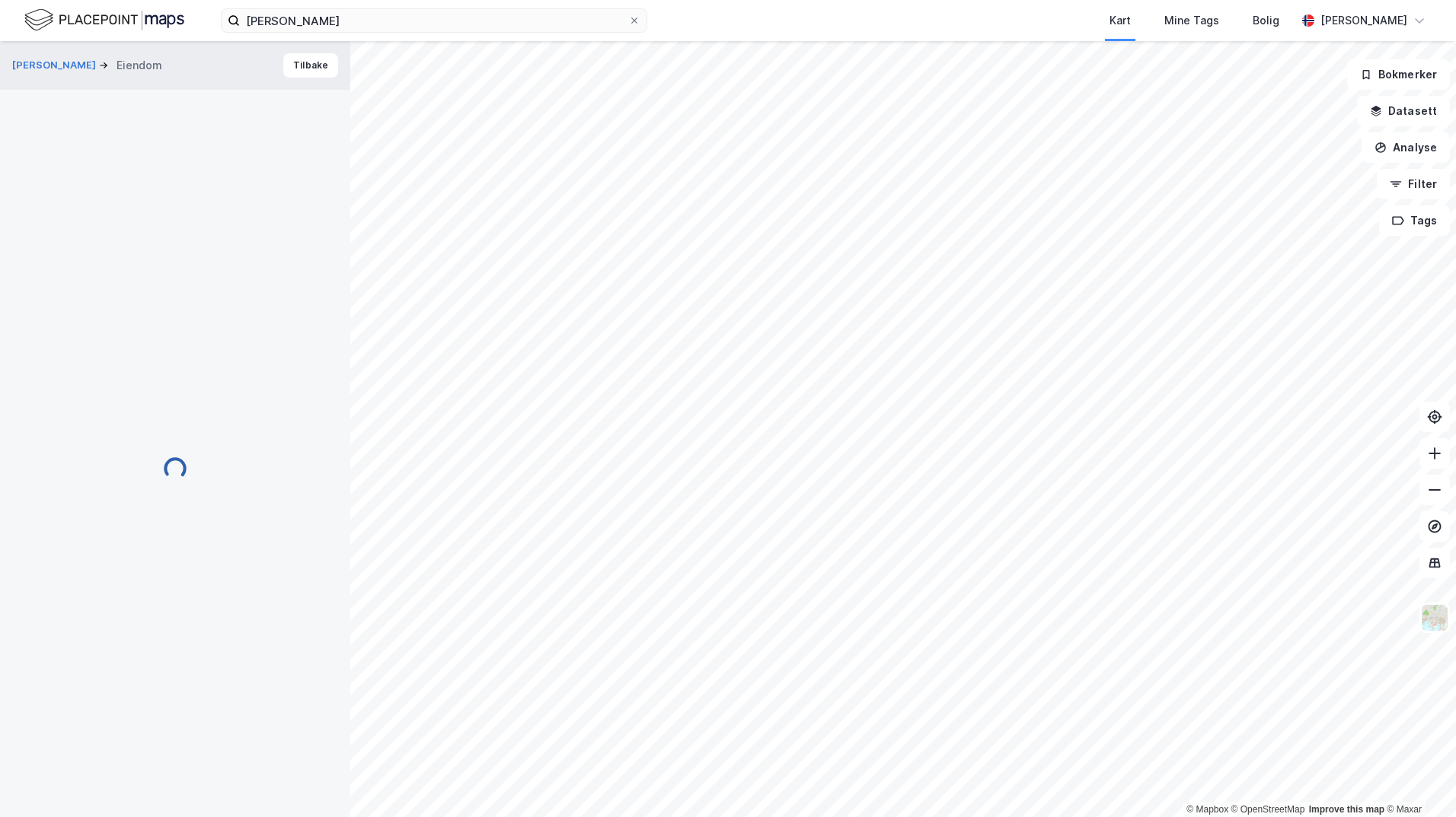
scroll to position [26, 0]
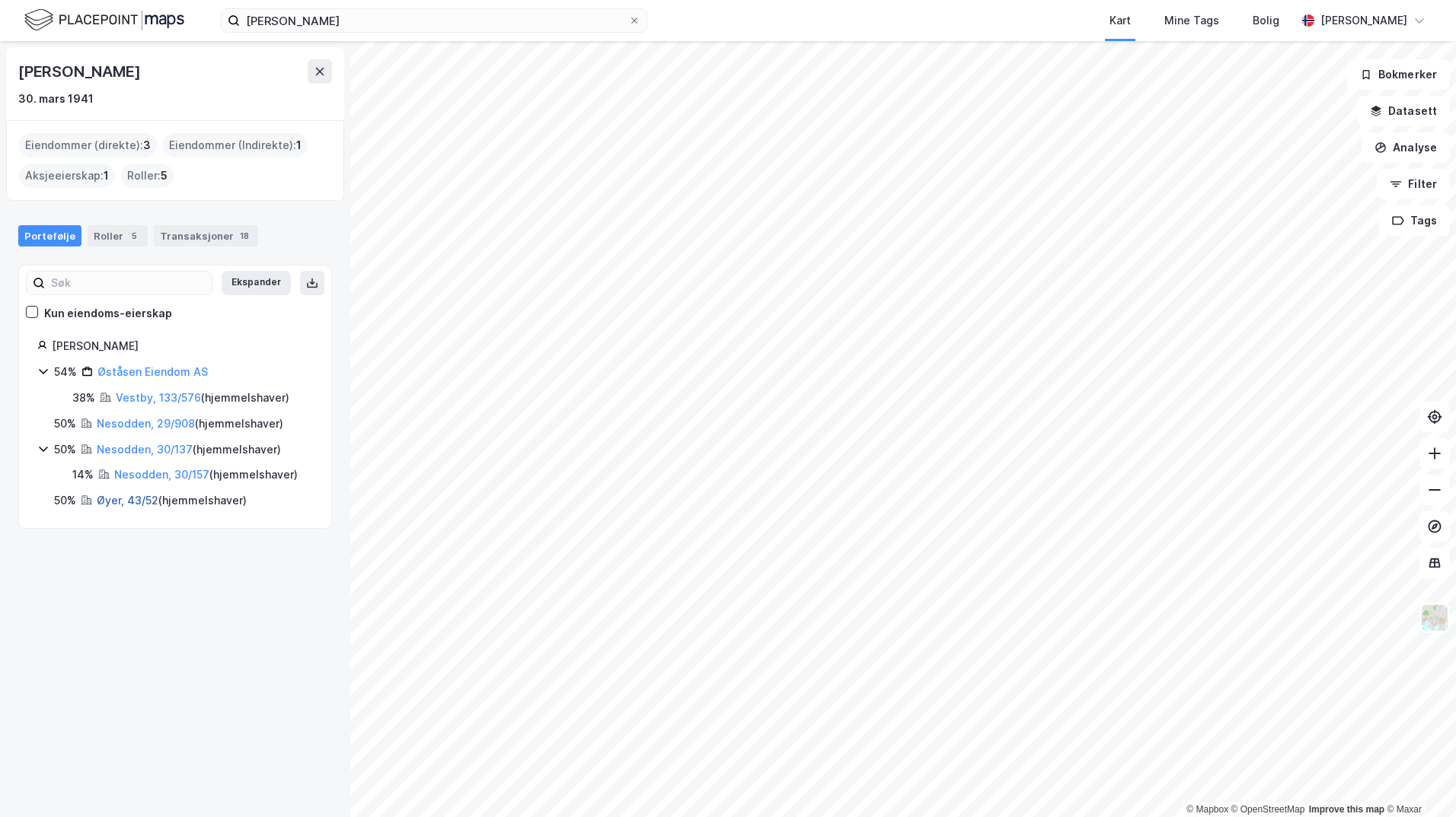
click at [123, 496] on link "Øyer, 43/52" at bounding box center [128, 500] width 62 height 13
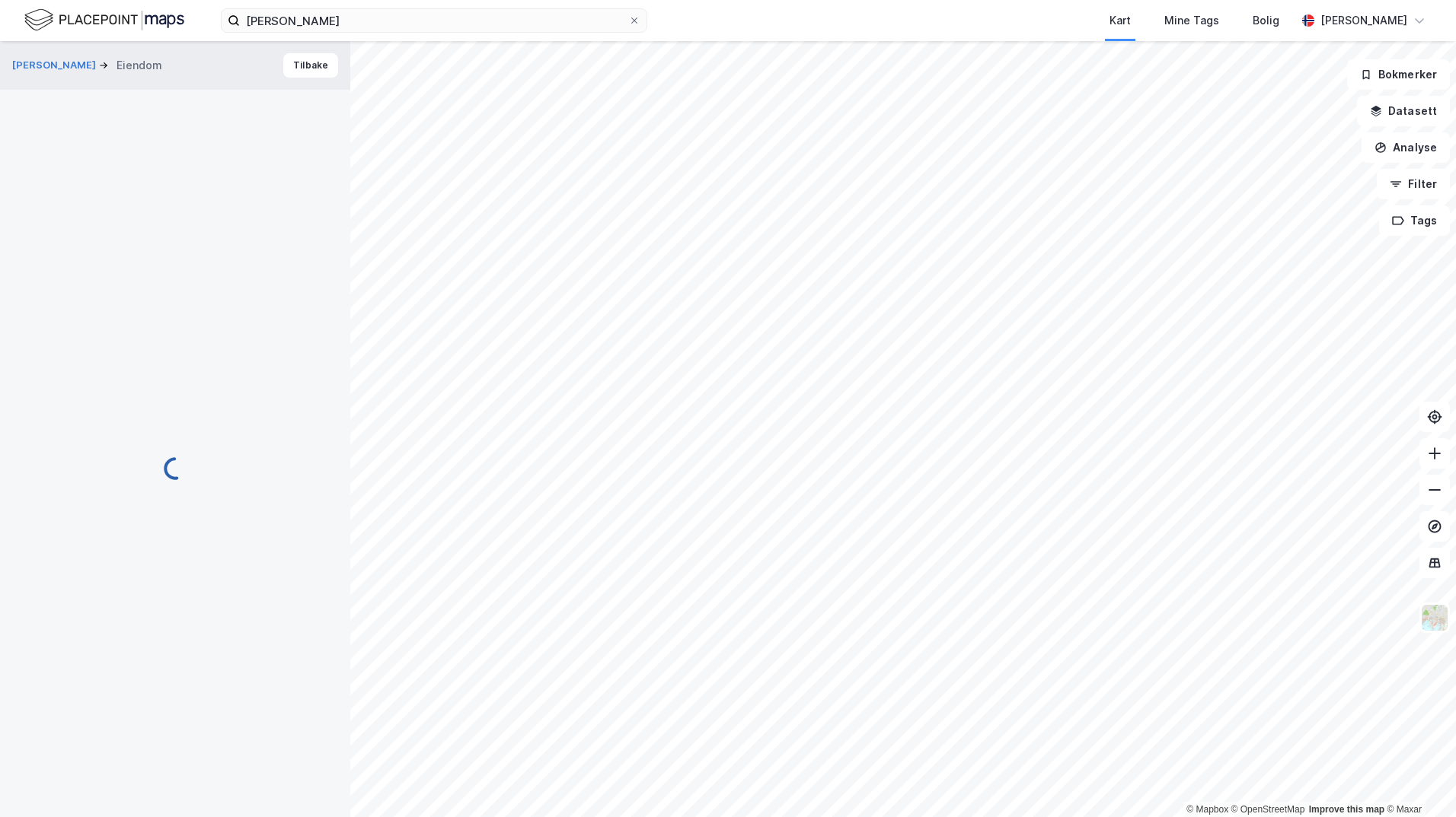
scroll to position [26, 0]
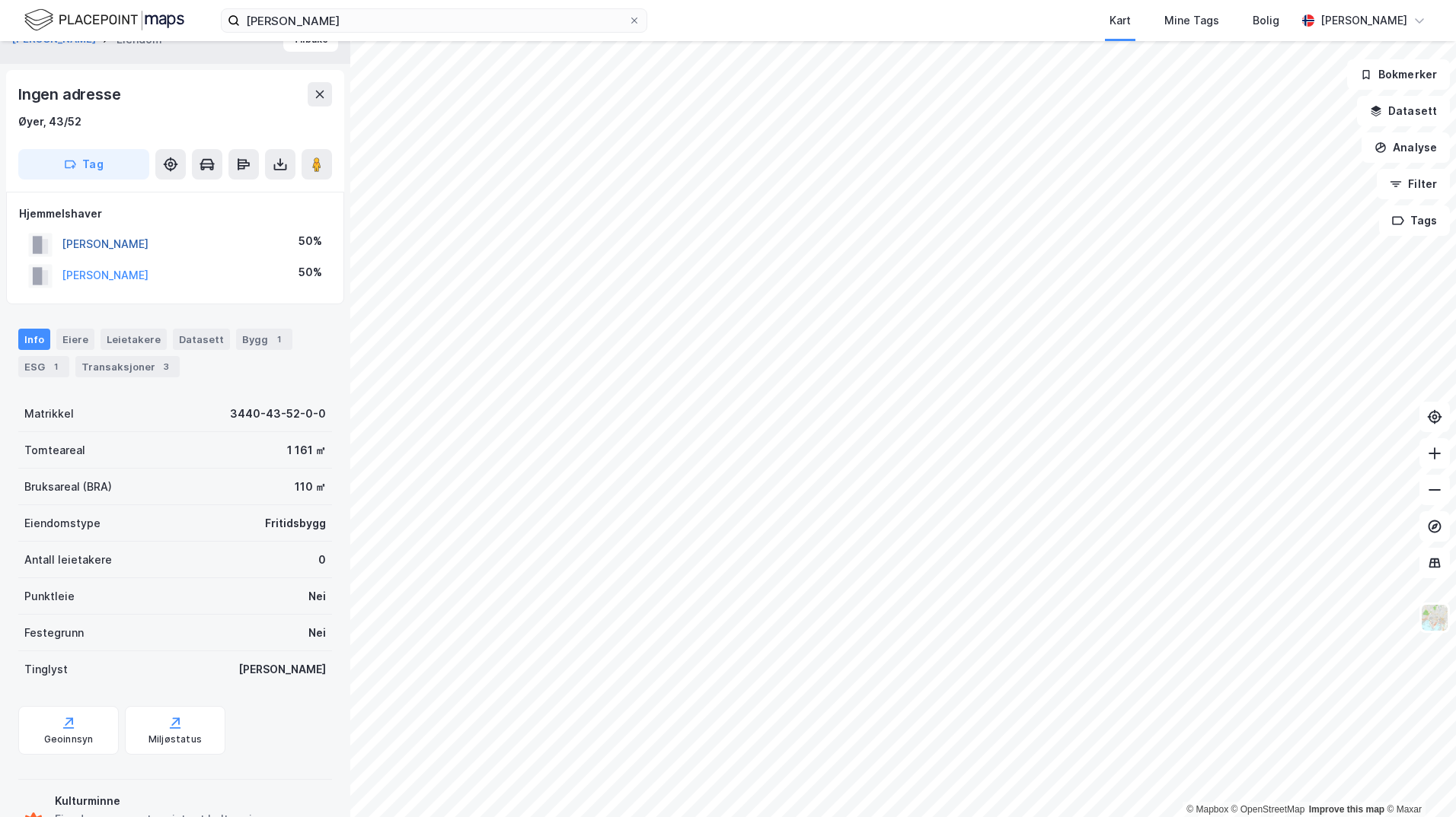
click at [0, 0] on button "[PERSON_NAME]" at bounding box center [0, 0] width 0 height 0
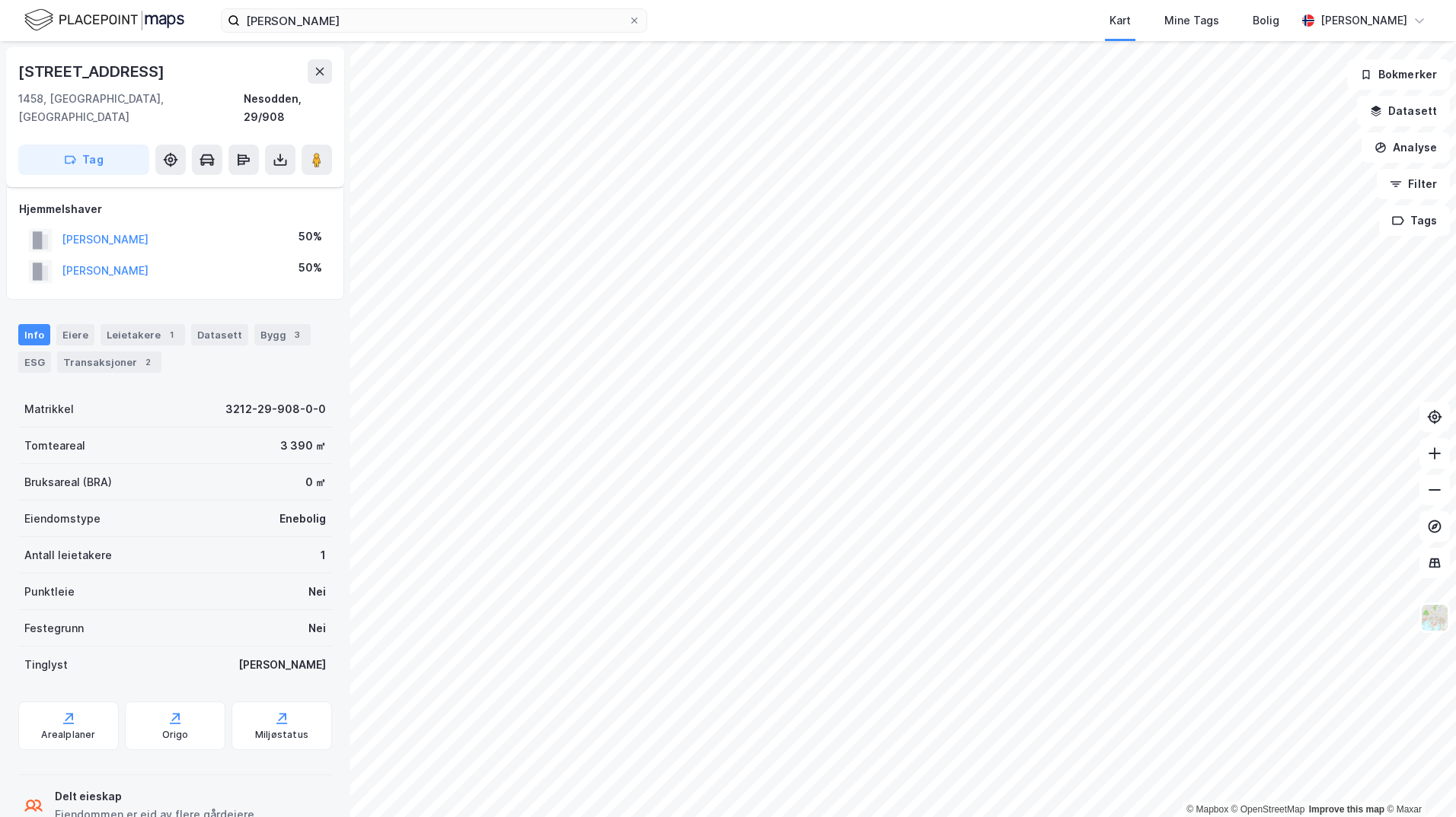
scroll to position [26, 0]
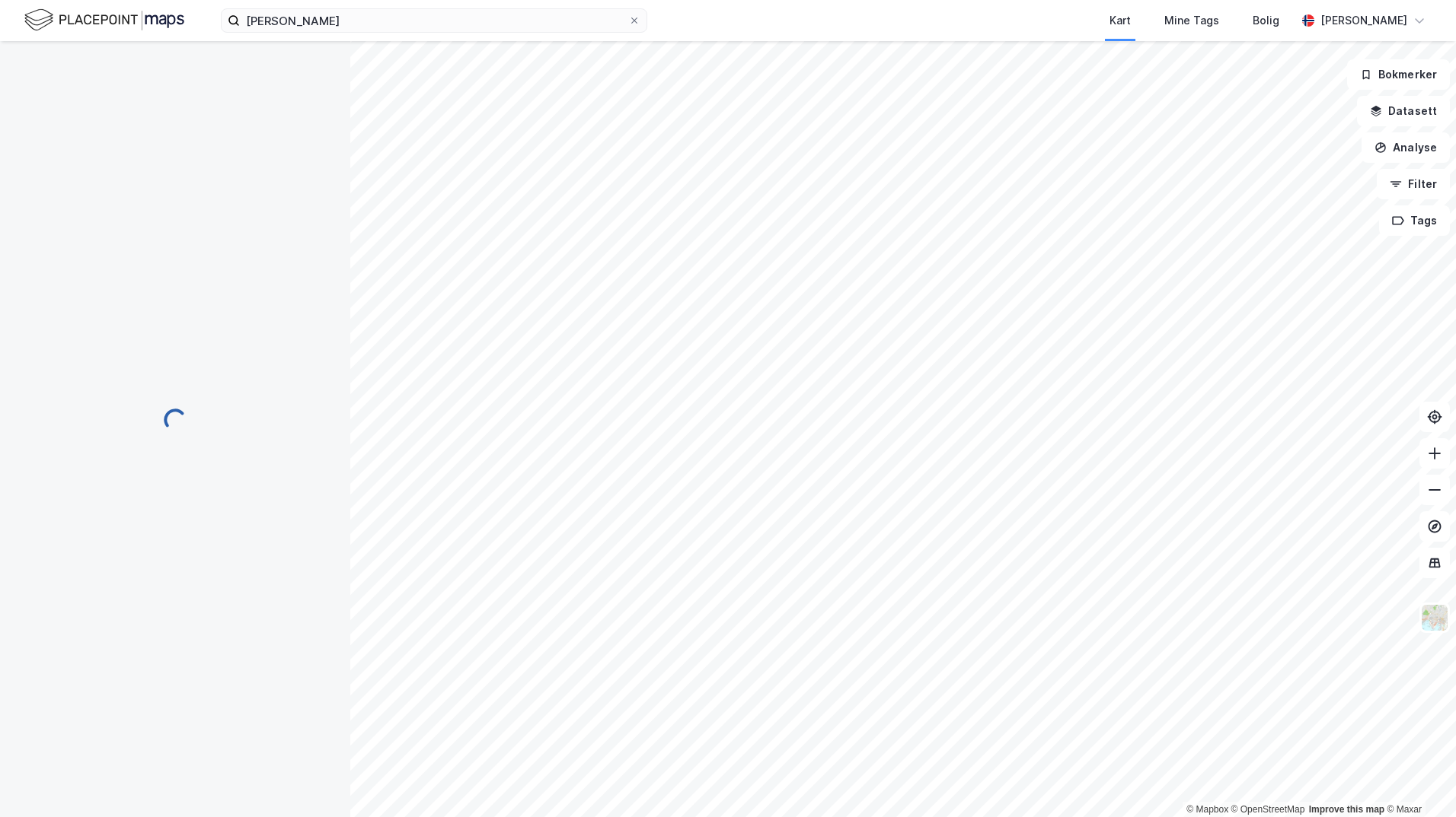
scroll to position [11, 0]
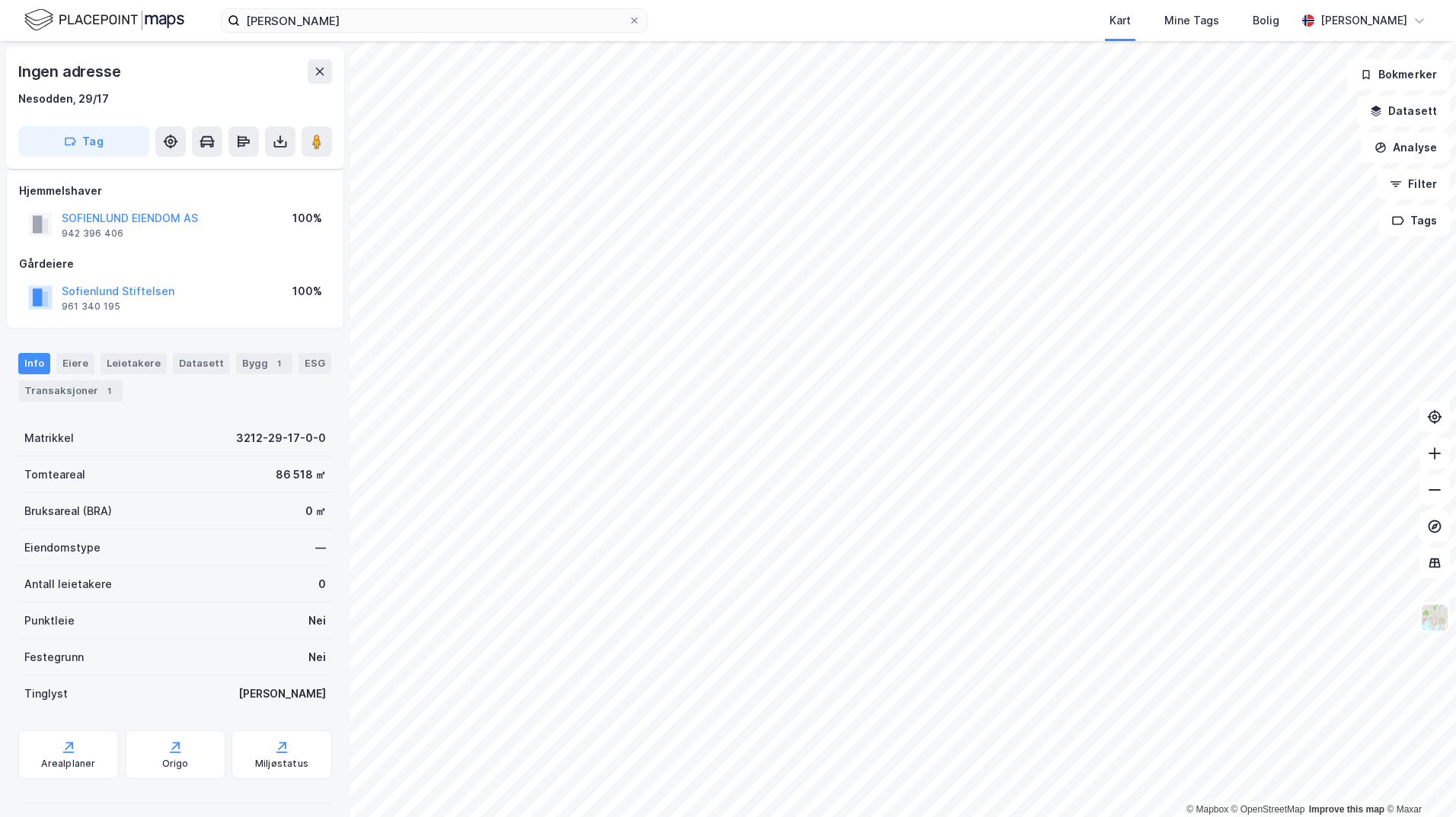
scroll to position [11, 0]
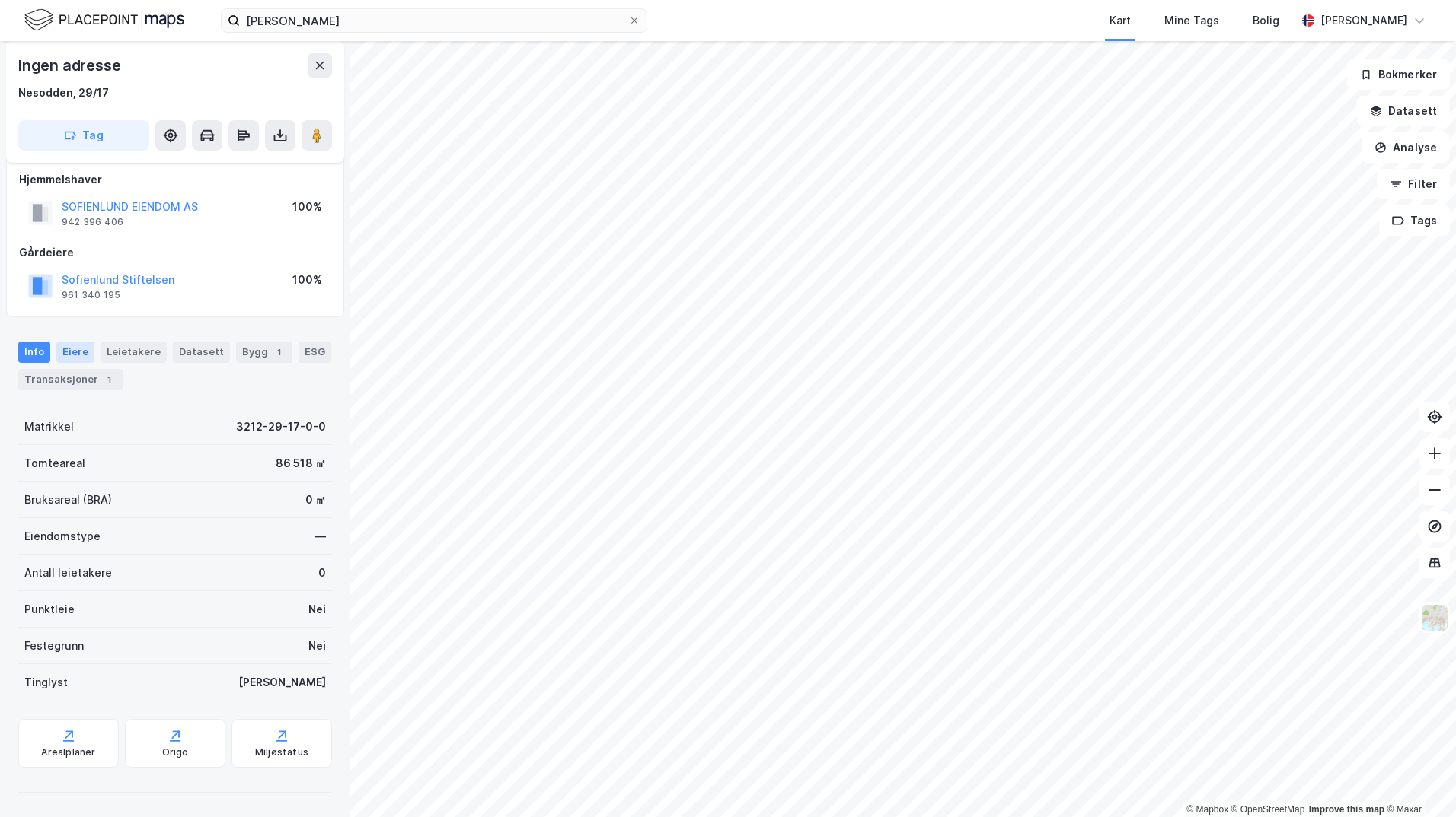
click at [77, 348] on div "Eiere" at bounding box center [75, 352] width 38 height 21
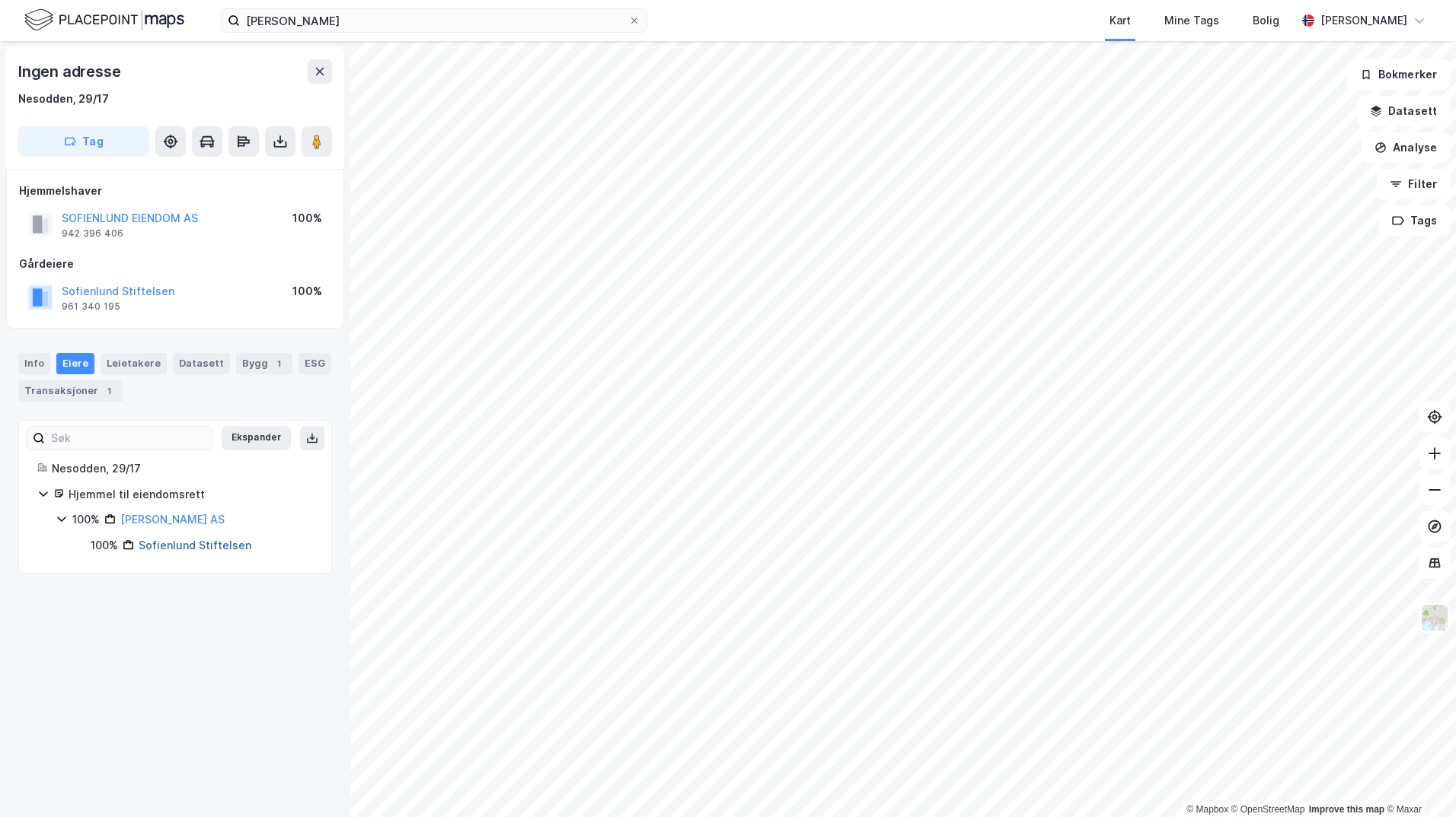
click at [192, 547] on link "Sofienlund Stiftelsen" at bounding box center [195, 545] width 112 height 13
